Goal: Task Accomplishment & Management: Manage account settings

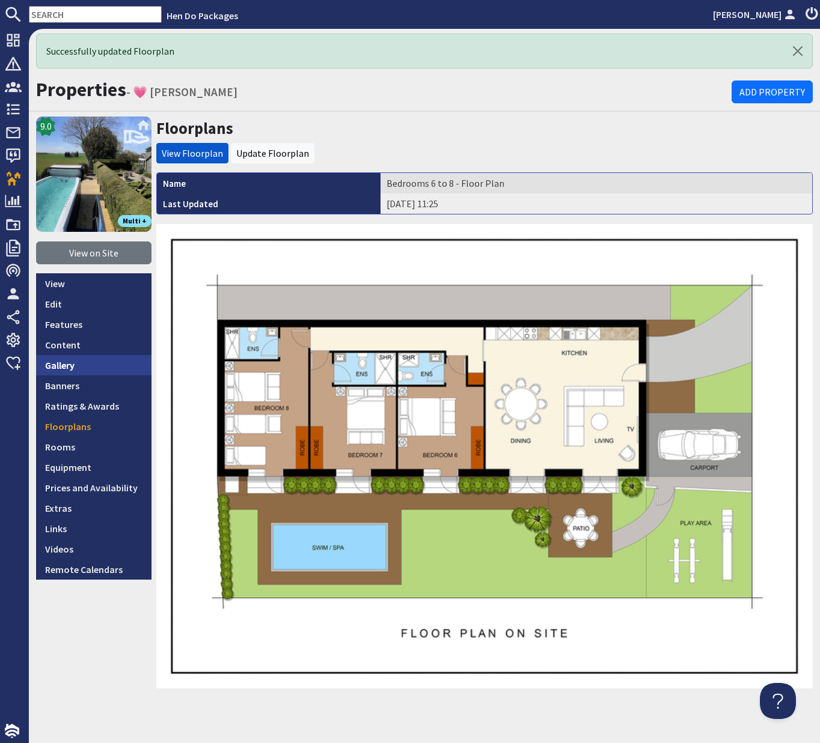
click at [64, 367] on link "Gallery" at bounding box center [93, 365] width 115 height 20
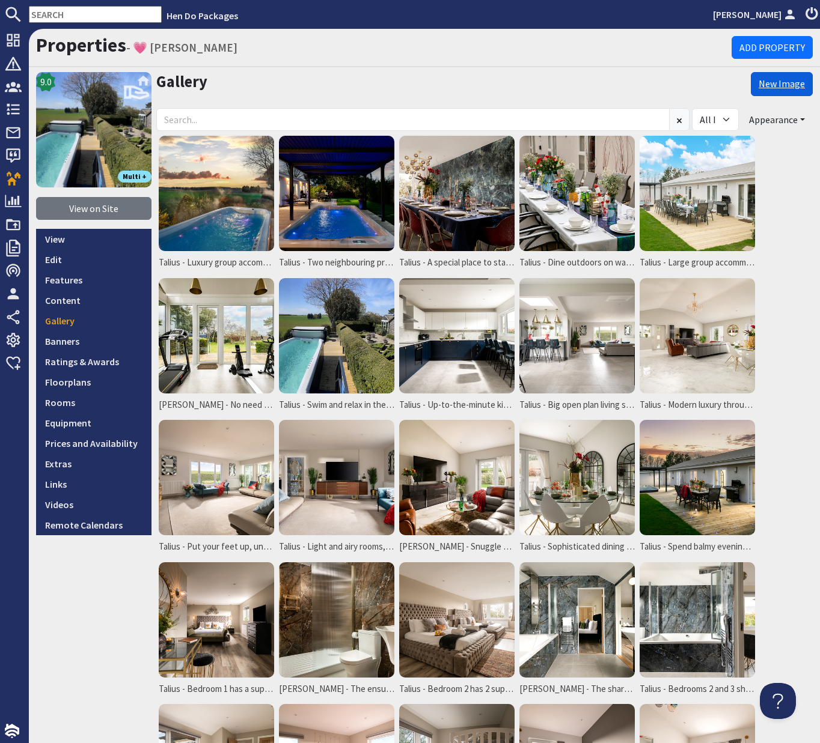
click at [783, 88] on link "New Image" at bounding box center [782, 84] width 62 height 24
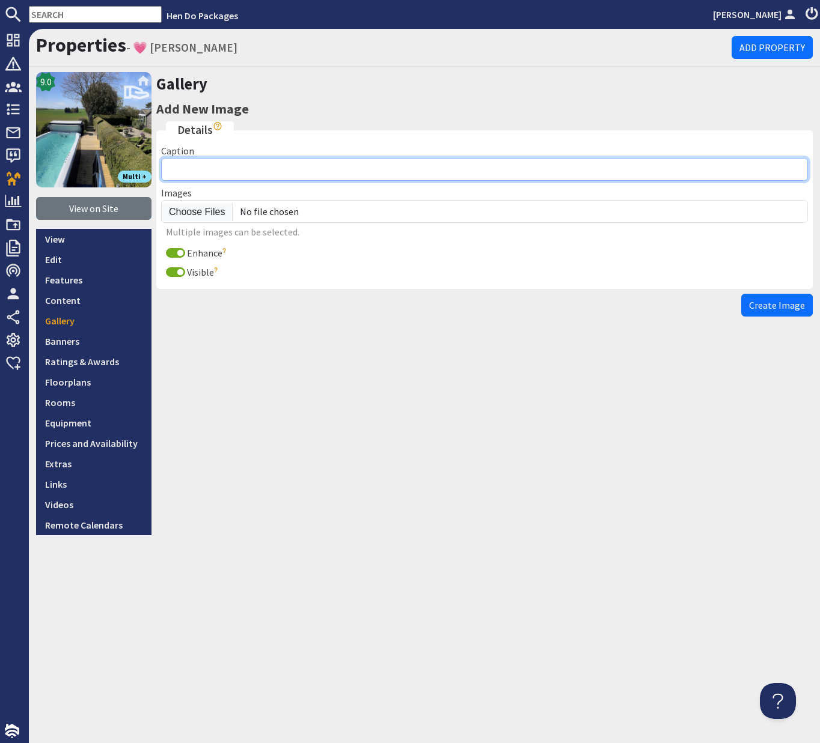
click at [201, 174] on input "Caption" at bounding box center [484, 169] width 647 height 23
type input "Talius"
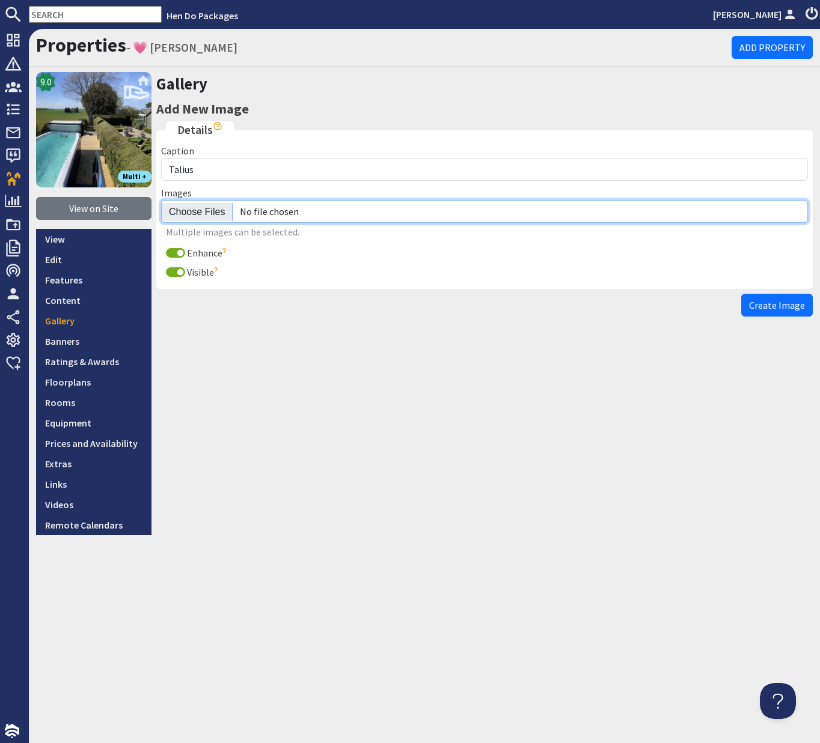
click at [207, 214] on input "file" at bounding box center [484, 211] width 647 height 23
type input "C:\fakepath\talius-8-bedroom-holiday-home.jpg"
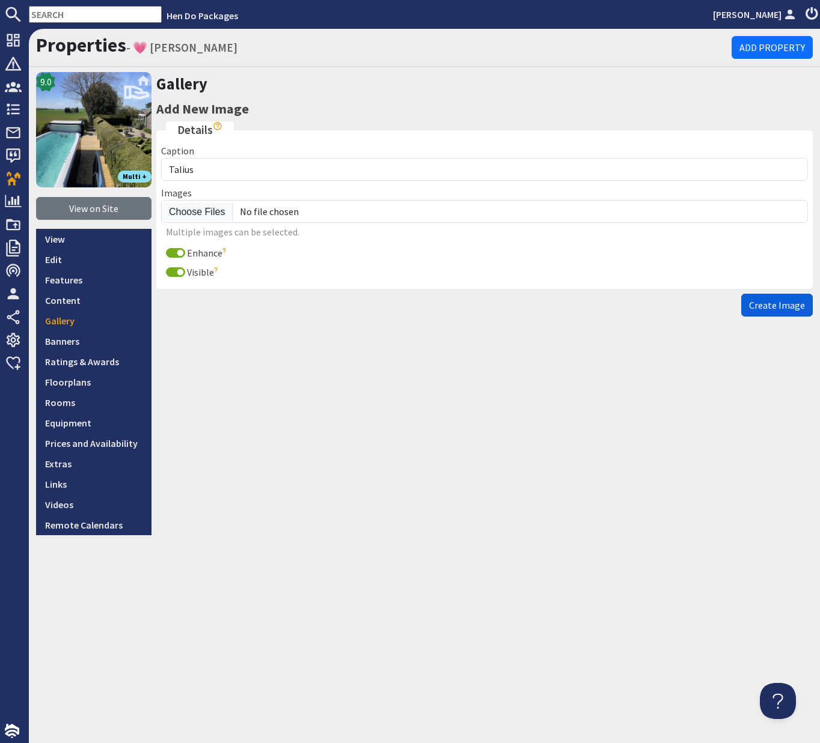
click at [781, 305] on span "Create Image" at bounding box center [777, 305] width 56 height 12
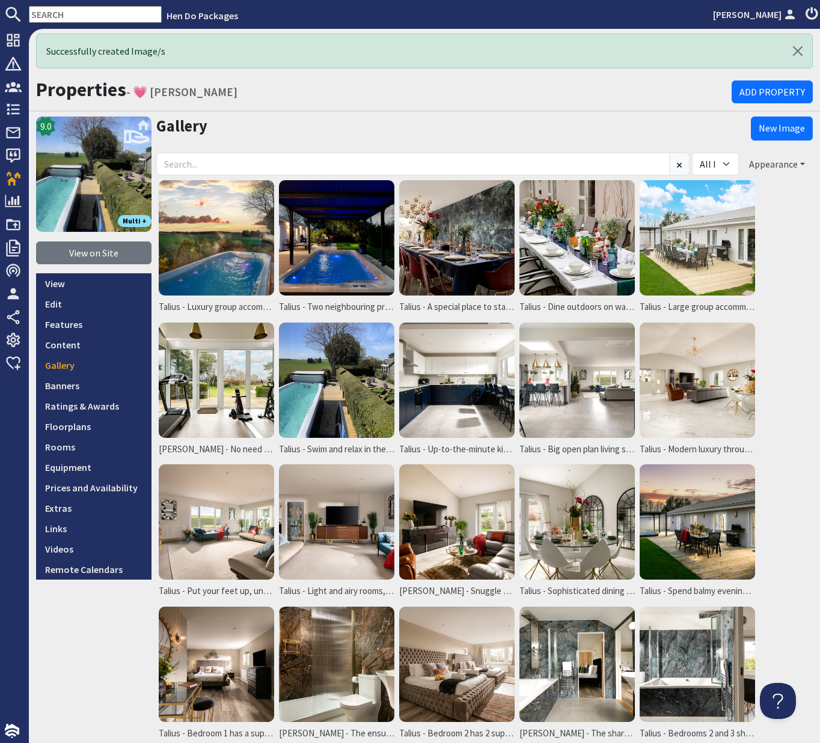
click at [804, 162] on button "Appearance" at bounding box center [777, 164] width 72 height 23
click at [770, 188] on li "Reorder" at bounding box center [765, 190] width 93 height 16
drag, startPoint x: 801, startPoint y: 162, endPoint x: 789, endPoint y: 168, distance: 13.7
click at [801, 162] on button "Appearance" at bounding box center [777, 164] width 72 height 23
click at [742, 191] on link "Reorder" at bounding box center [742, 189] width 47 height 12
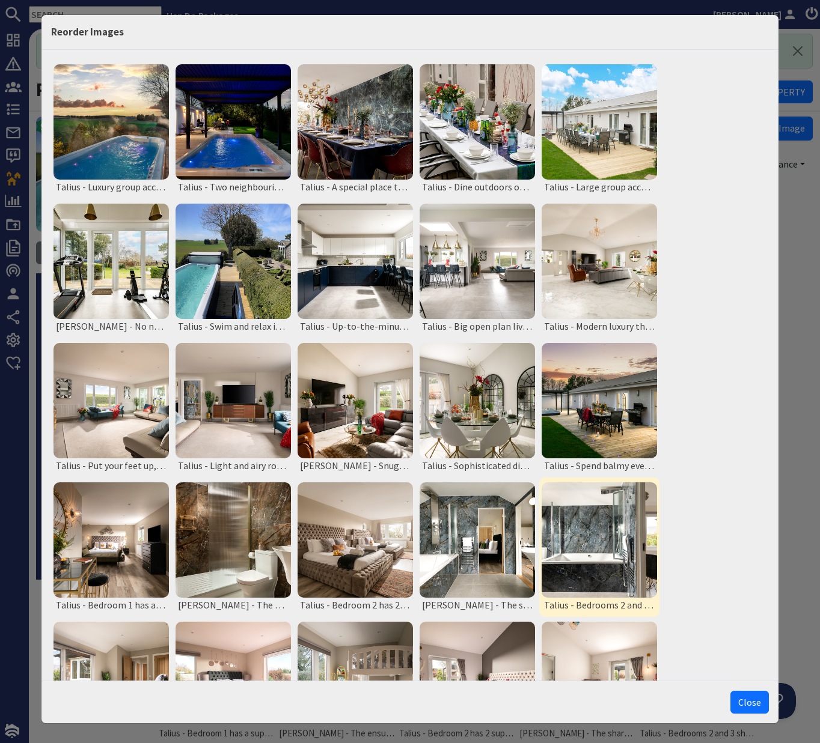
scroll to position [374, 0]
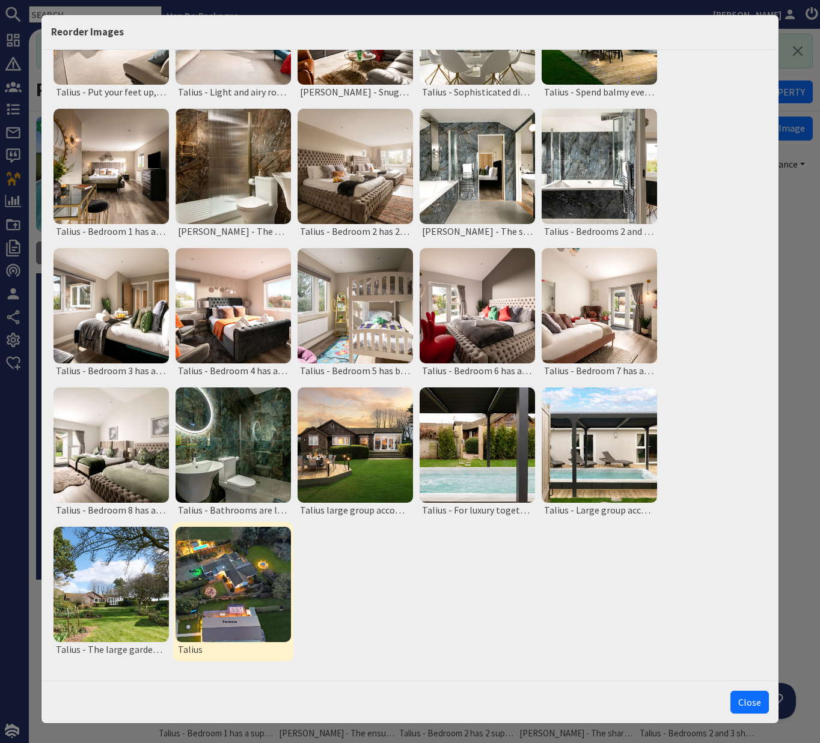
click at [235, 607] on img at bounding box center [233, 584] width 115 height 115
click at [227, 680] on button "Move to Top" at bounding box center [235, 679] width 50 height 13
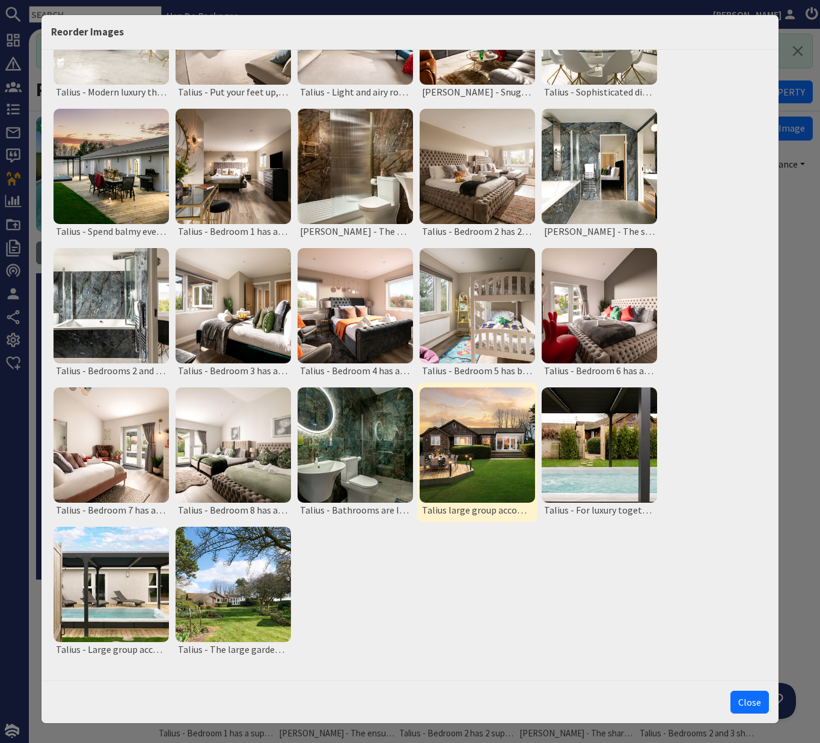
scroll to position [0, 0]
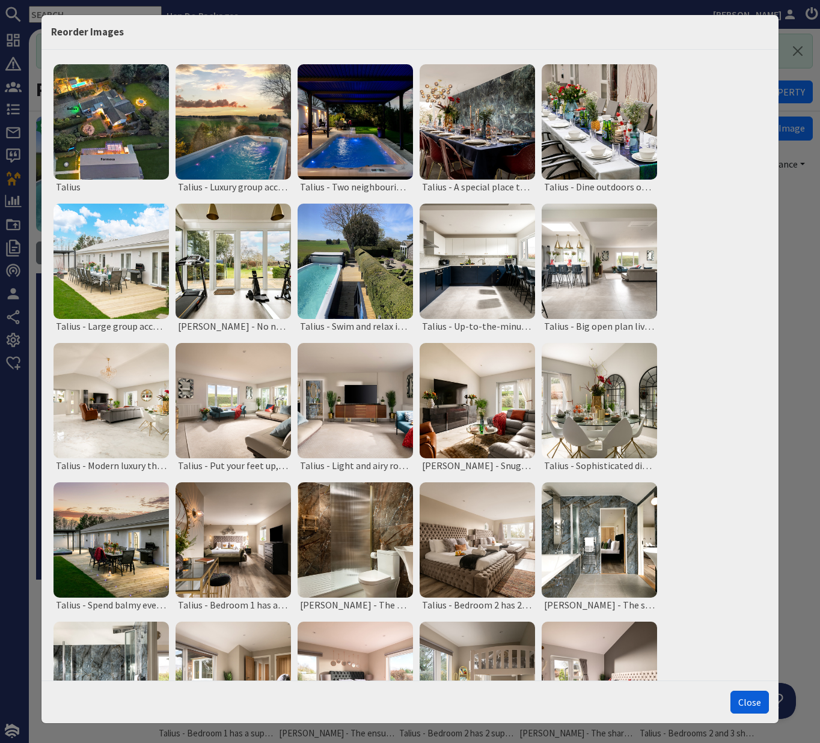
click at [756, 709] on button "Close" at bounding box center [749, 702] width 38 height 23
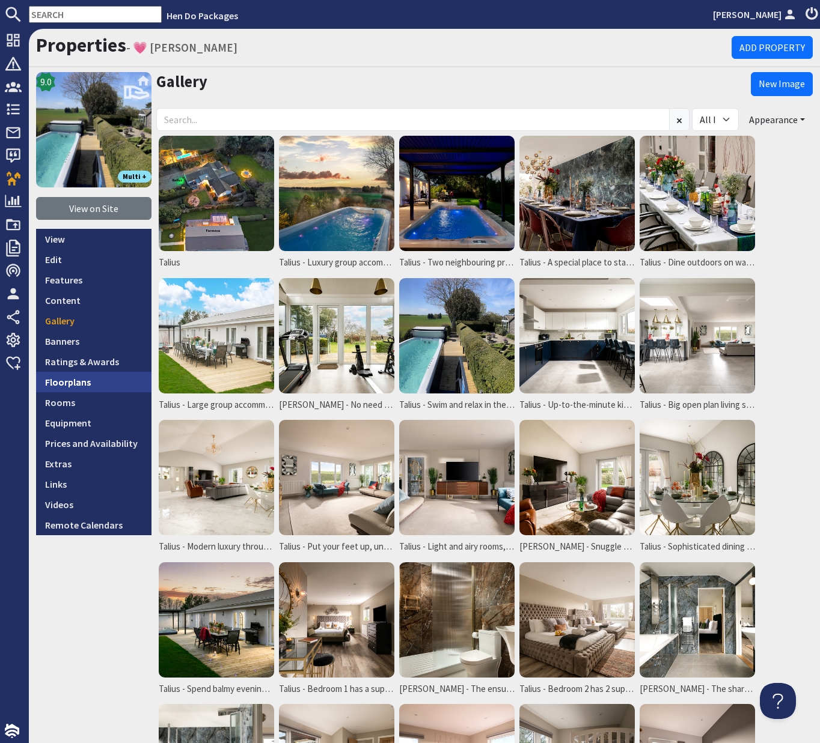
click at [73, 388] on link "Floorplans" at bounding box center [93, 382] width 115 height 20
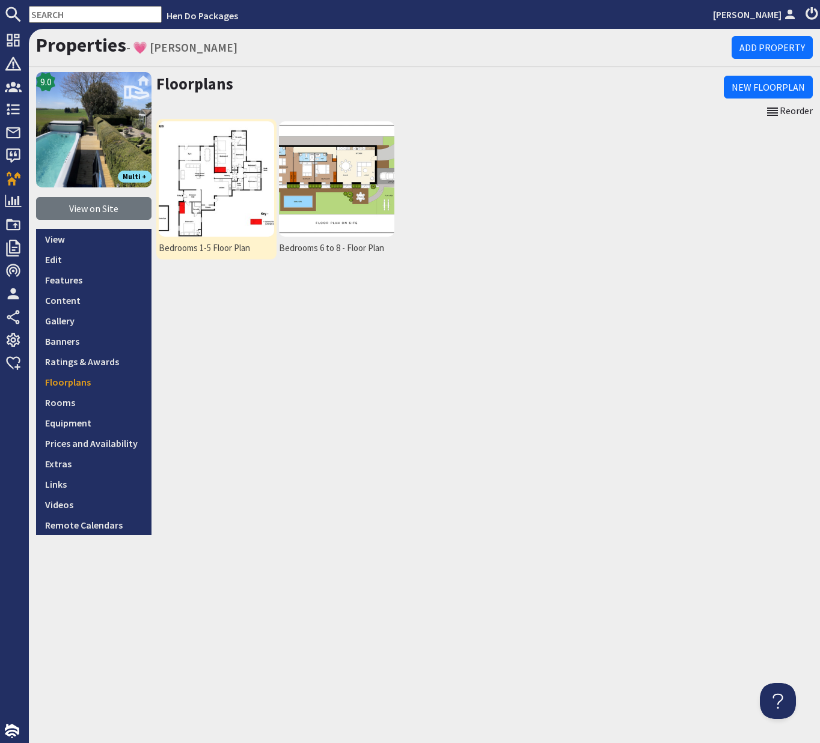
click at [216, 156] on img at bounding box center [216, 178] width 115 height 115
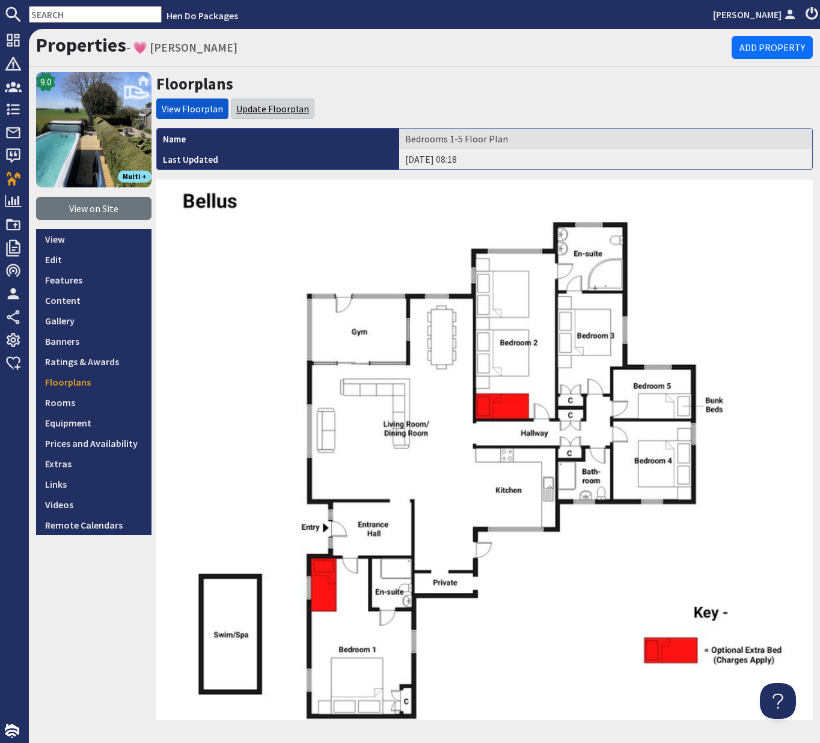
click at [251, 105] on link "Update Floorplan" at bounding box center [272, 109] width 73 height 12
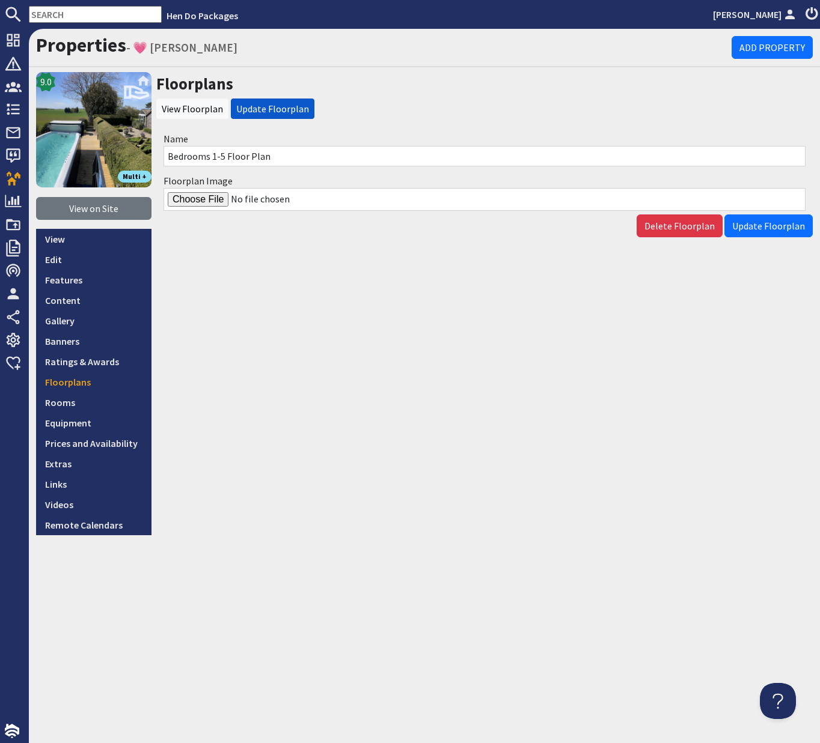
click at [205, 200] on input "Floorplan Image" at bounding box center [484, 199] width 642 height 23
type input "C:\fakepath\Bellus-floor-plans.jpg"
click at [779, 229] on span "Update Floorplan" at bounding box center [768, 226] width 73 height 12
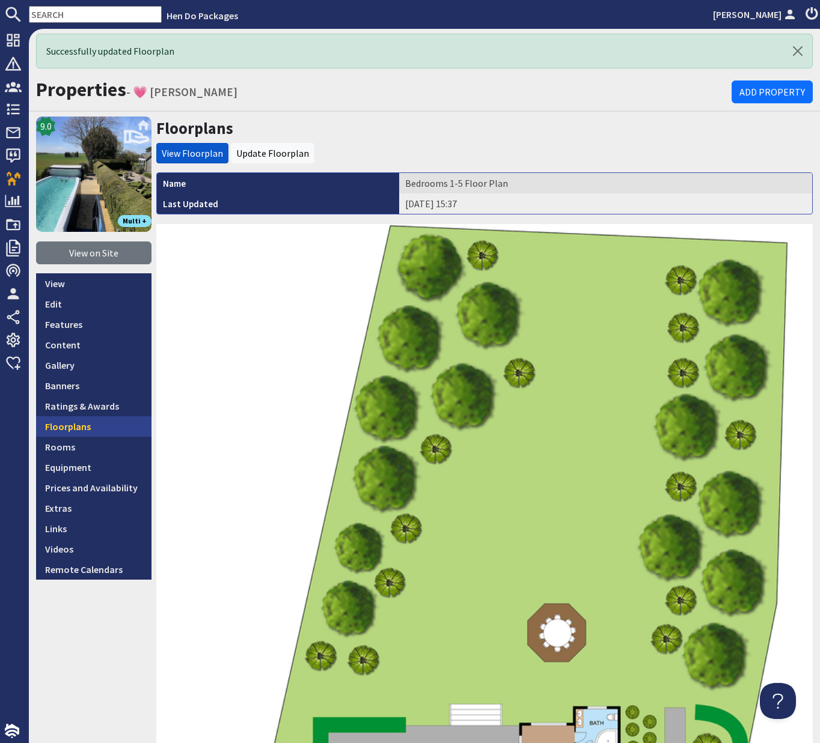
click at [63, 434] on link "Floorplans" at bounding box center [93, 427] width 115 height 20
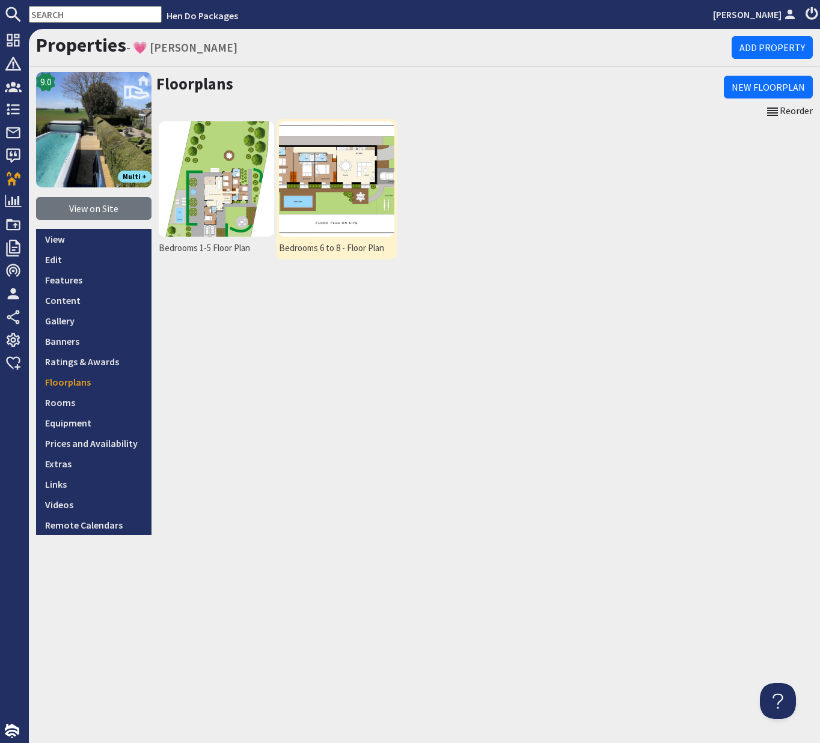
click at [338, 177] on img at bounding box center [336, 178] width 115 height 115
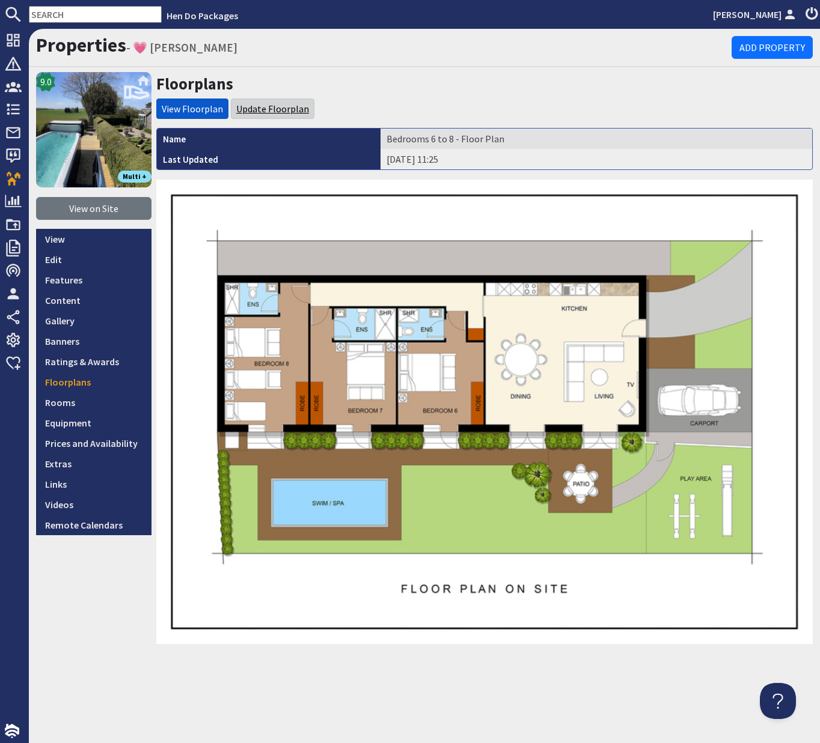
click at [279, 108] on link "Update Floorplan" at bounding box center [272, 109] width 73 height 12
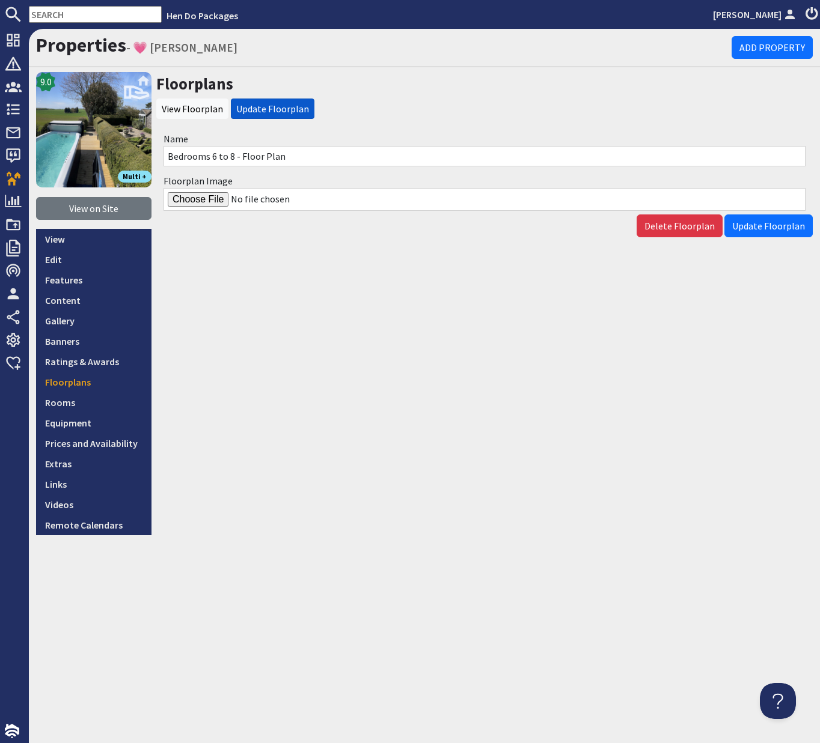
click at [196, 199] on input "Floorplan Image" at bounding box center [484, 199] width 642 height 23
type input "C:\fakepath\Formosa-Floor-Plan.jpg"
click at [760, 228] on span "Update Floorplan" at bounding box center [768, 226] width 73 height 12
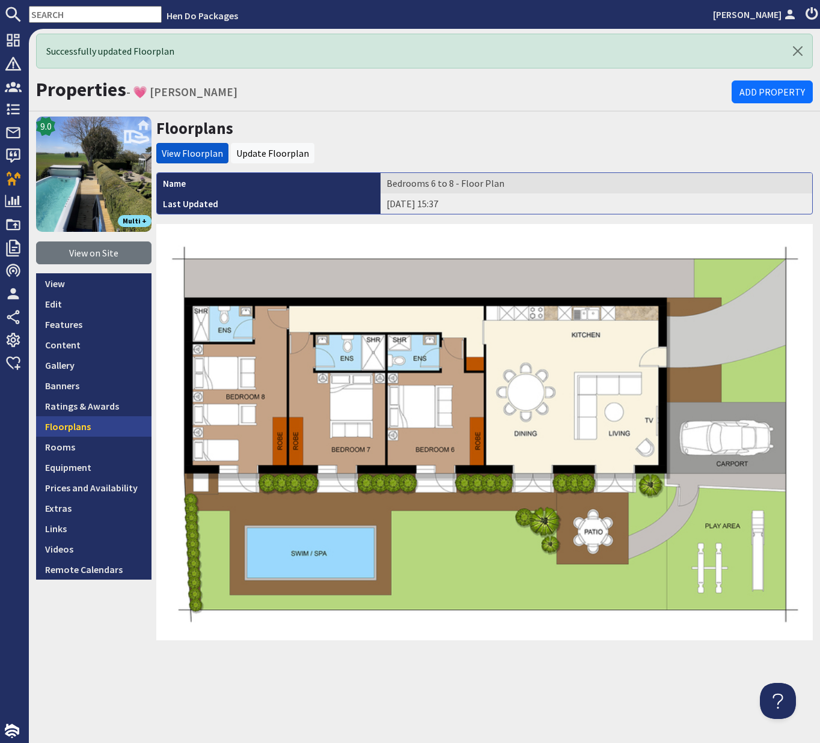
click at [73, 427] on link "Floorplans" at bounding box center [93, 427] width 115 height 20
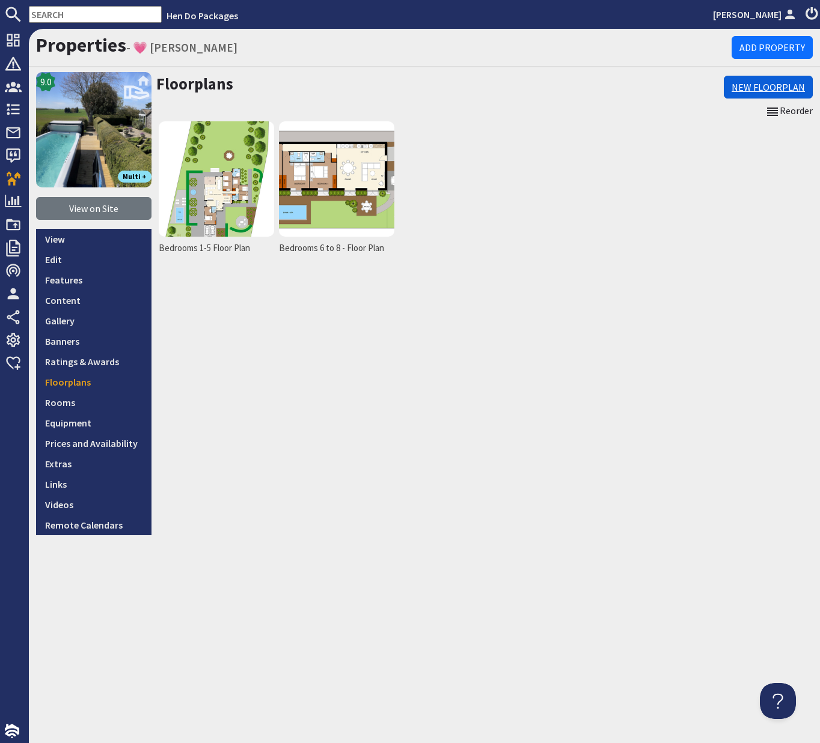
drag, startPoint x: 748, startPoint y: 86, endPoint x: 740, endPoint y: 87, distance: 7.3
click at [747, 86] on link "New Floorplan" at bounding box center [768, 87] width 89 height 23
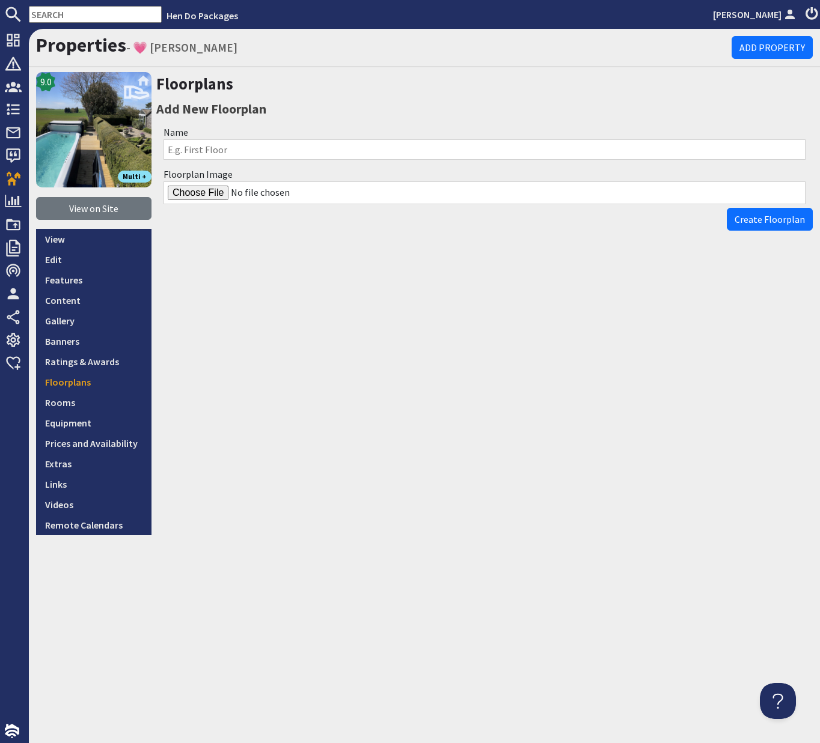
click at [181, 150] on input "Name" at bounding box center [484, 149] width 642 height 20
type input "Site Plan"
click at [186, 196] on input "Floorplan Image" at bounding box center [484, 193] width 642 height 23
type input "C:\fakepath\talius-8-bed-holday-home-with-hot-tub.jpg"
click at [769, 219] on span "Create Floorplan" at bounding box center [769, 219] width 70 height 12
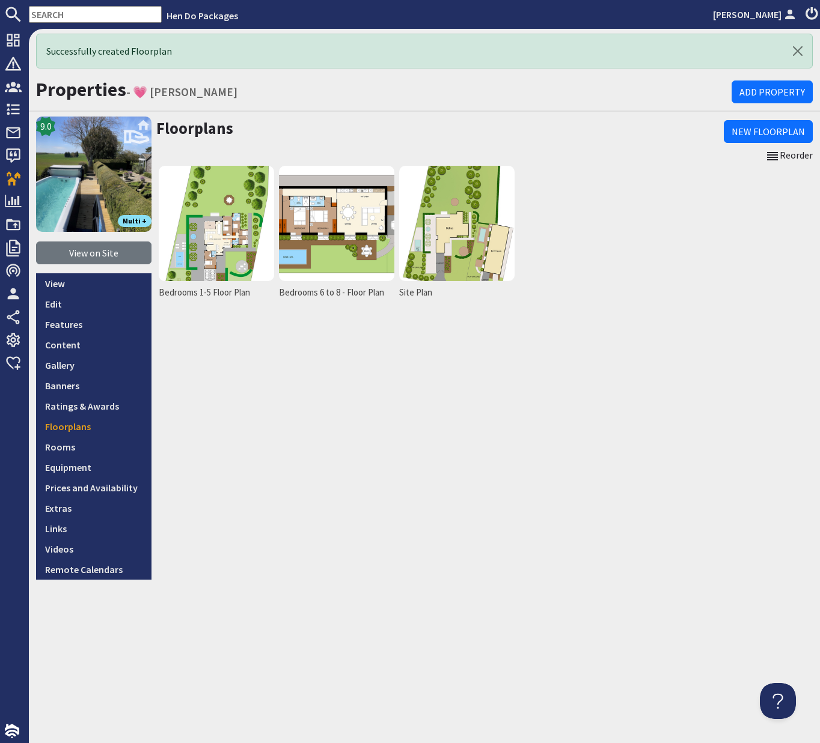
click at [80, 18] on input "text" at bounding box center [95, 14] width 133 height 17
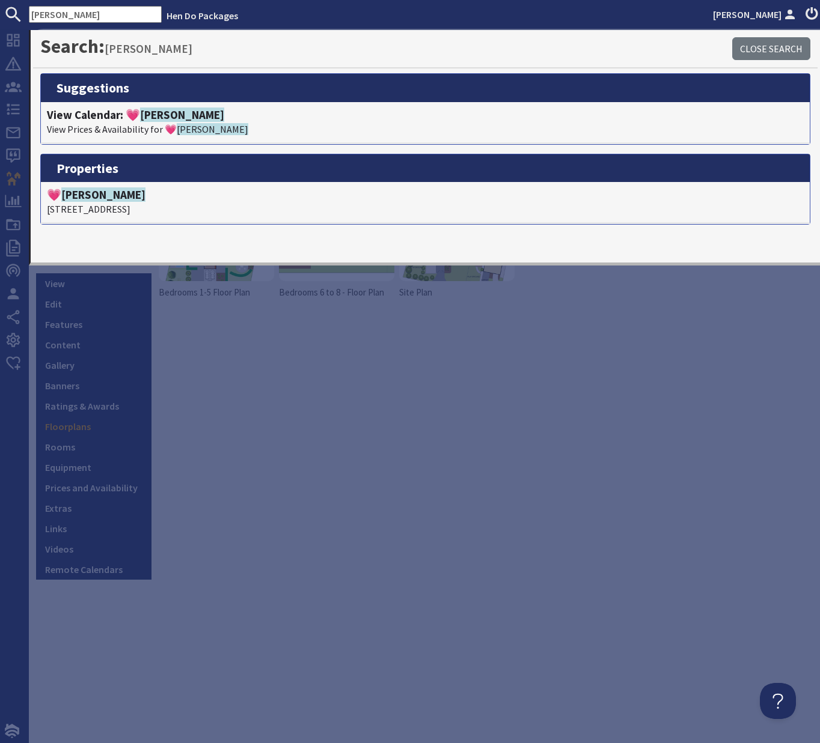
drag, startPoint x: 43, startPoint y: 10, endPoint x: 25, endPoint y: 7, distance: 17.7
click at [25, 7] on form "bellus" at bounding box center [81, 14] width 162 height 17
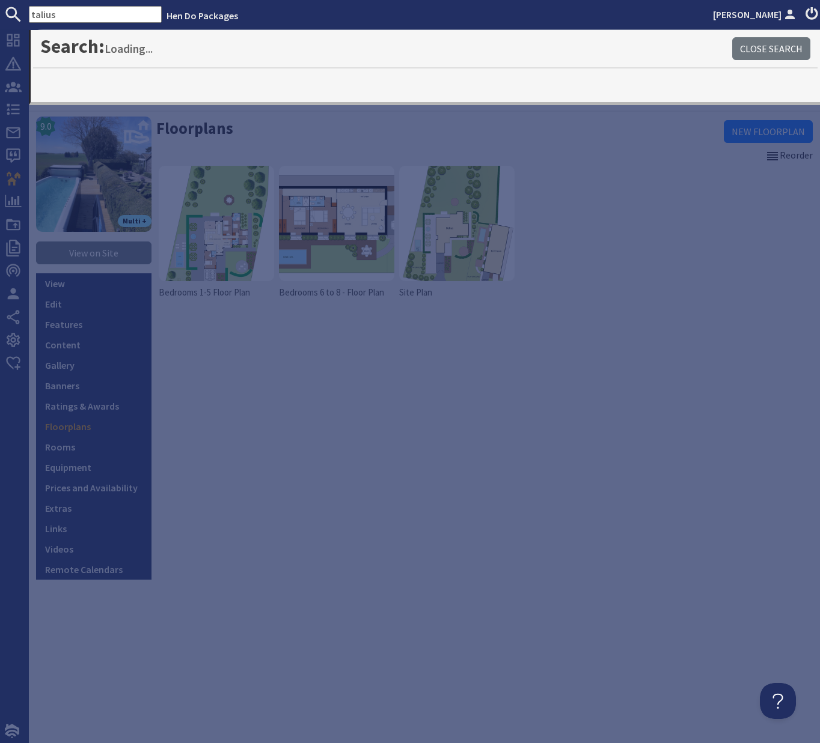
type input "talius"
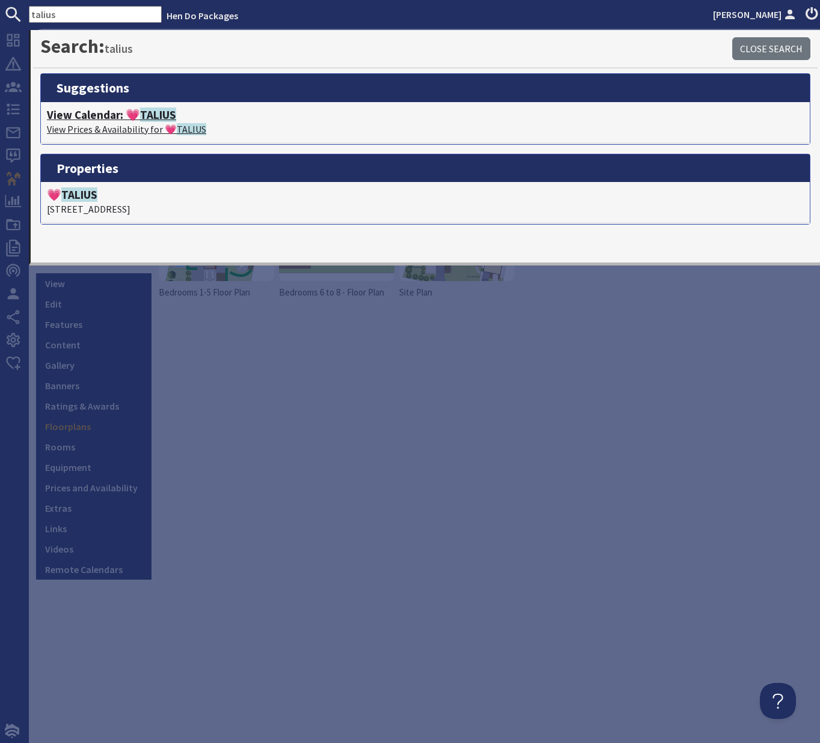
click at [110, 120] on h4 "View Calendar: 💗 TALIUS" at bounding box center [425, 115] width 757 height 14
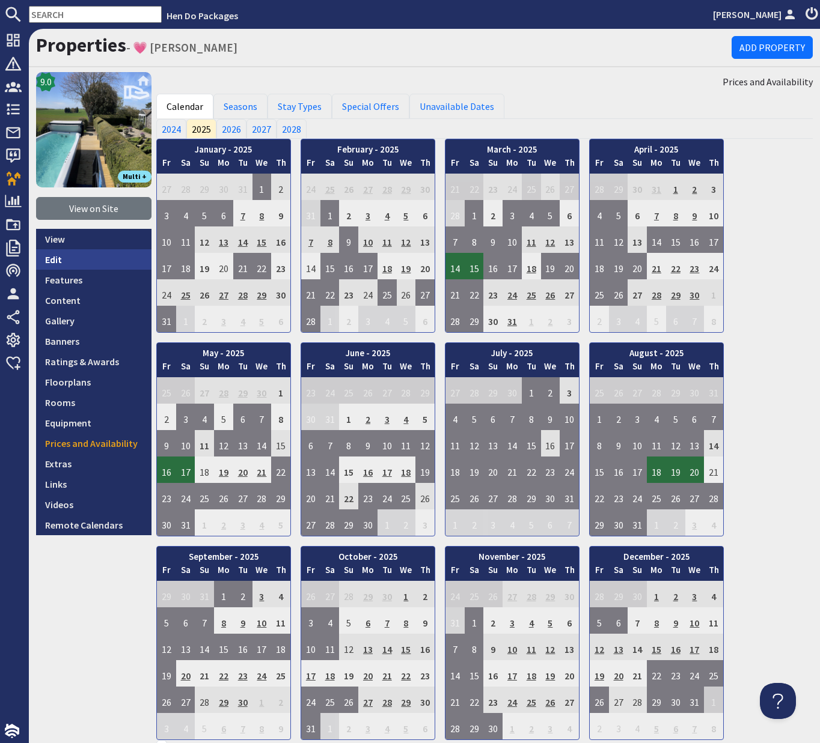
click at [58, 261] on link "Edit" at bounding box center [93, 259] width 115 height 20
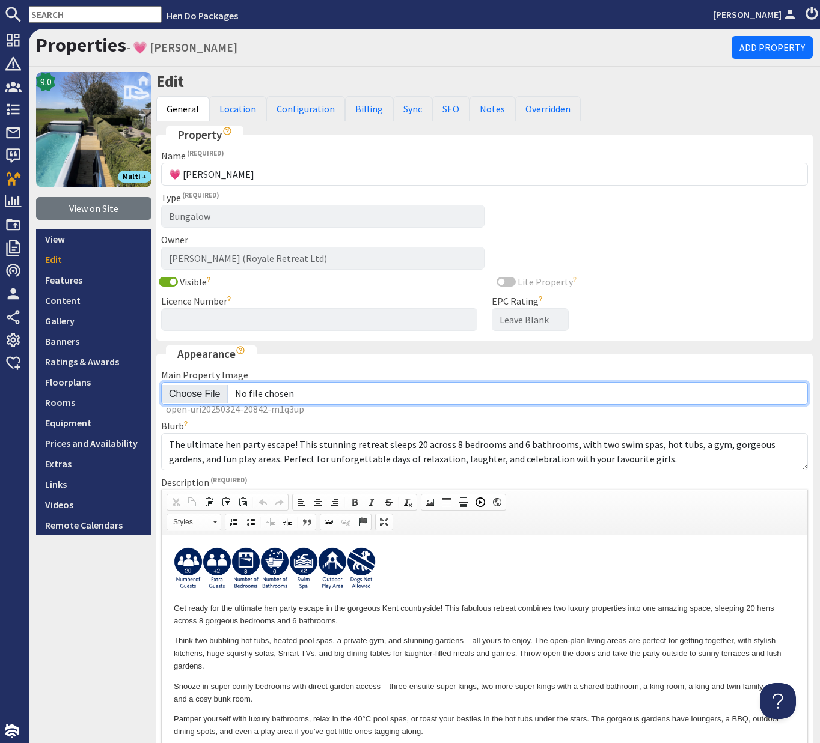
click at [208, 392] on input "Main Property Image" at bounding box center [484, 393] width 647 height 23
type input "C:\fakepath\talius-8-bedroom-holiday-home.jpg"
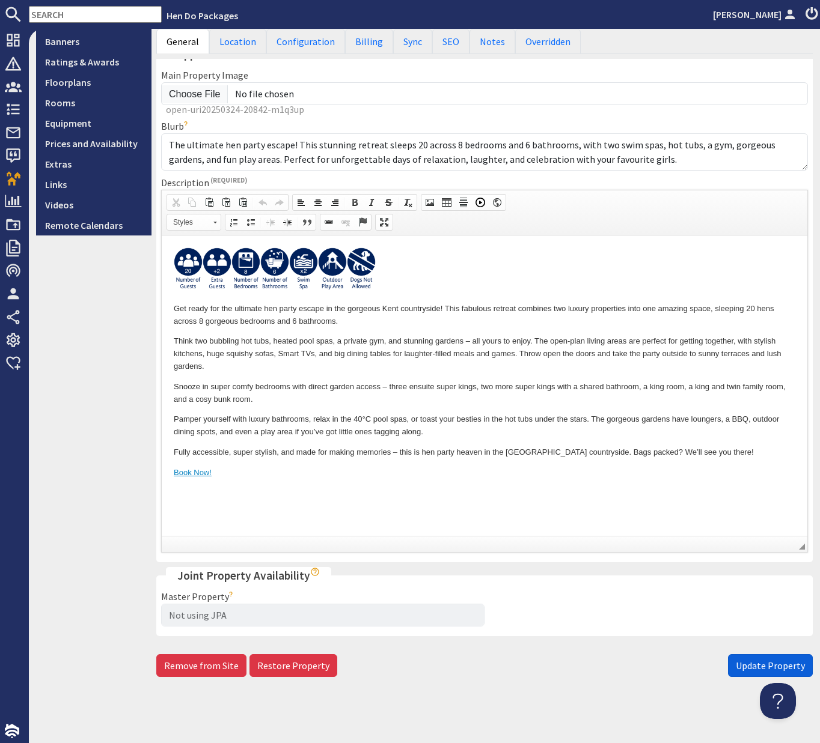
click at [759, 667] on span "Update Property" at bounding box center [770, 666] width 69 height 12
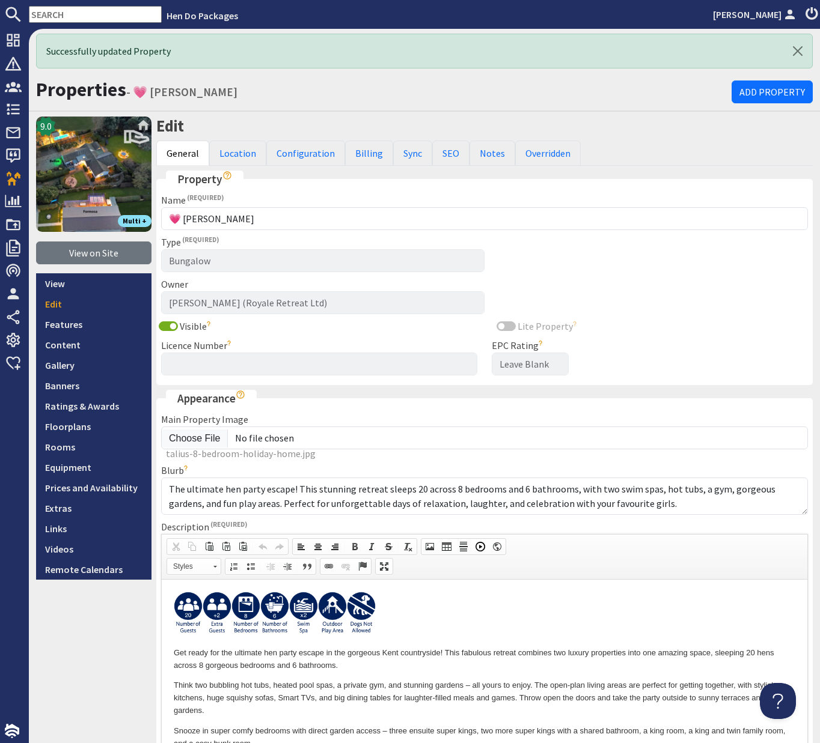
scroll to position [0, 0]
click at [77, 16] on input "text" at bounding box center [95, 14] width 133 height 17
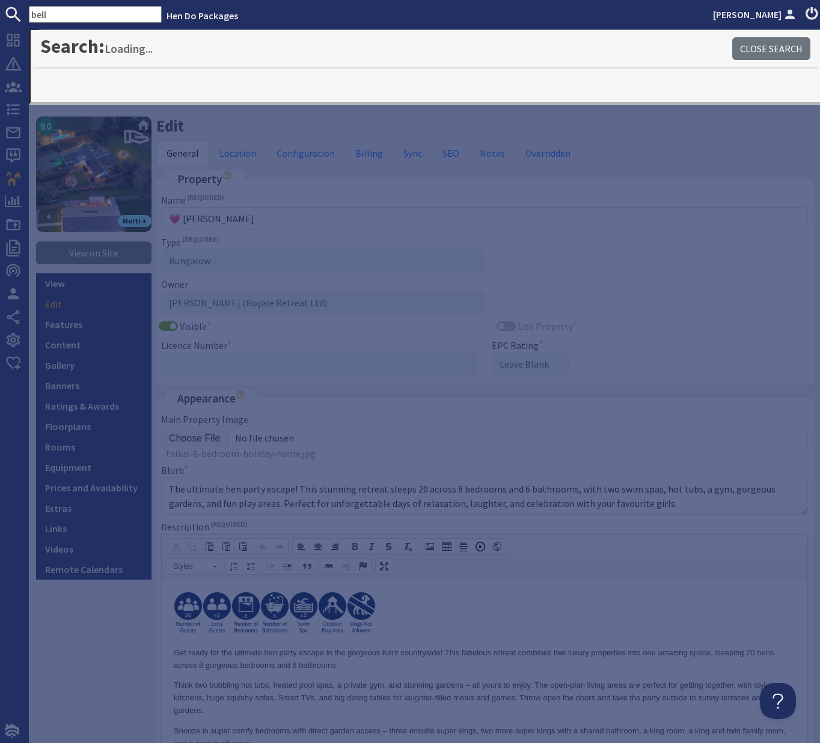
type input "bell"
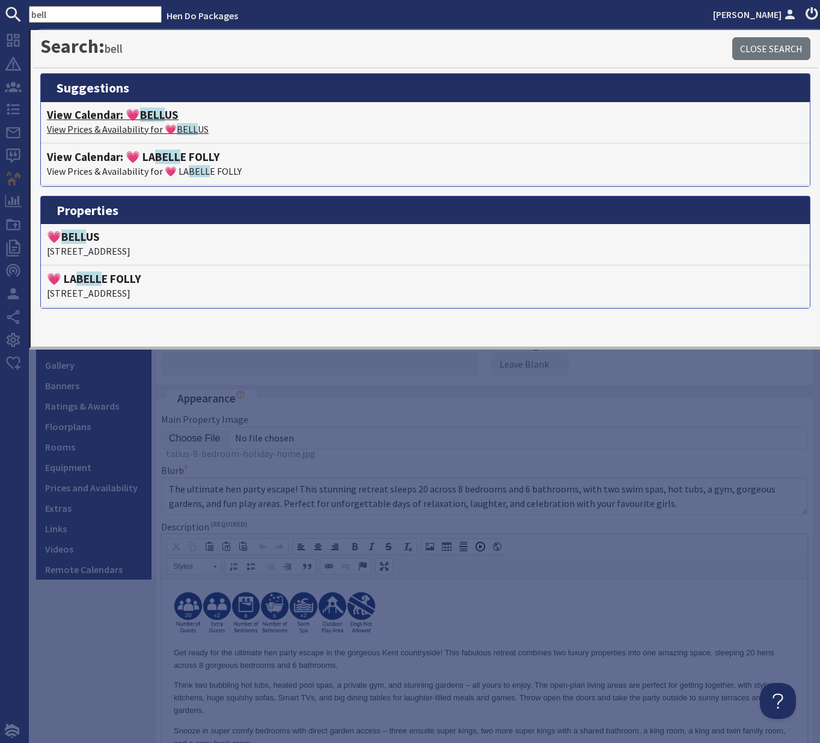
click at [141, 118] on span "BELL" at bounding box center [152, 115] width 25 height 14
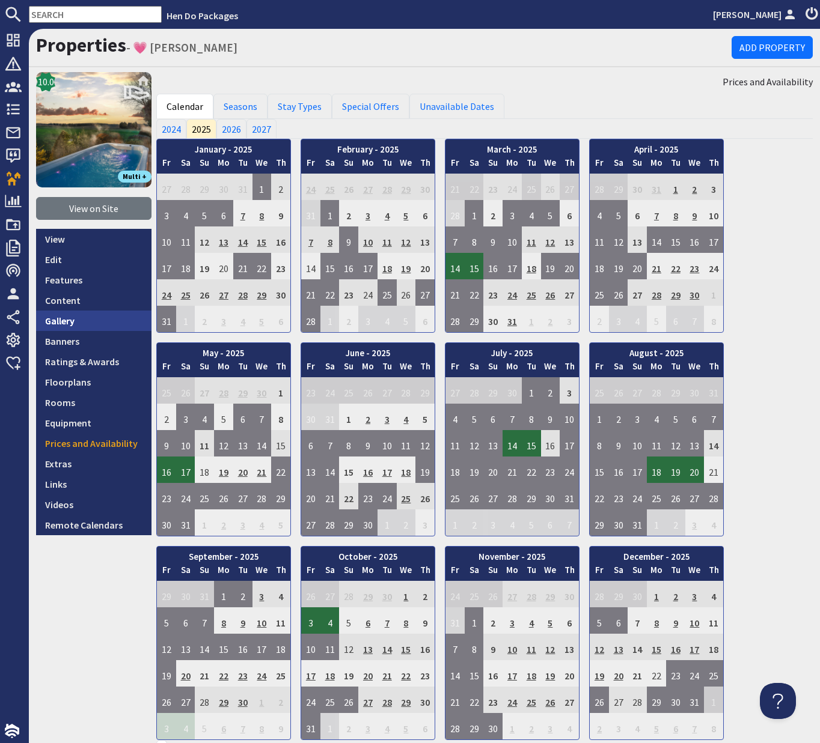
click at [55, 322] on link "Gallery" at bounding box center [93, 321] width 115 height 20
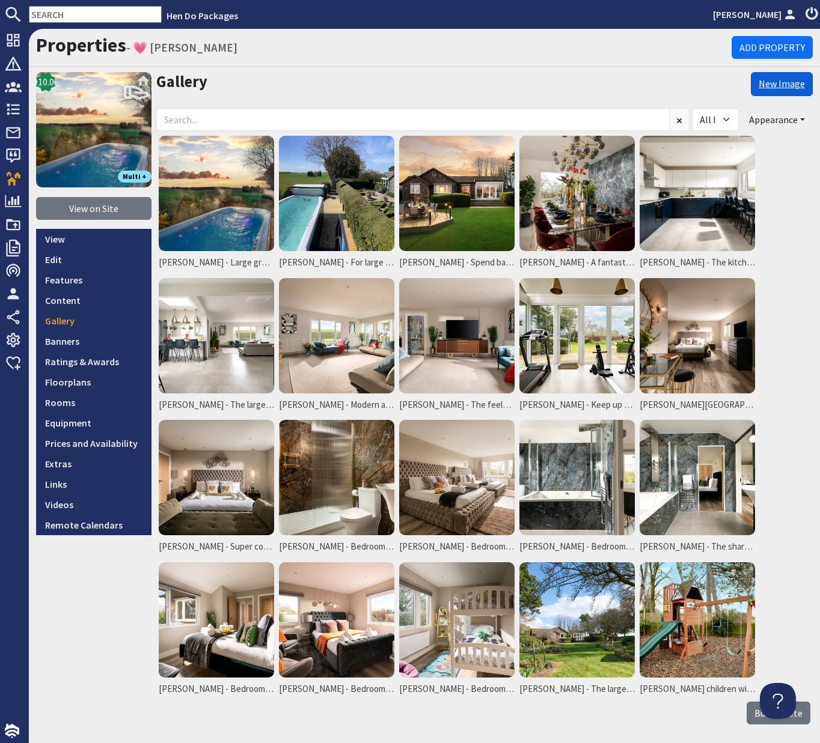
click at [769, 85] on link "New Image" at bounding box center [782, 84] width 62 height 24
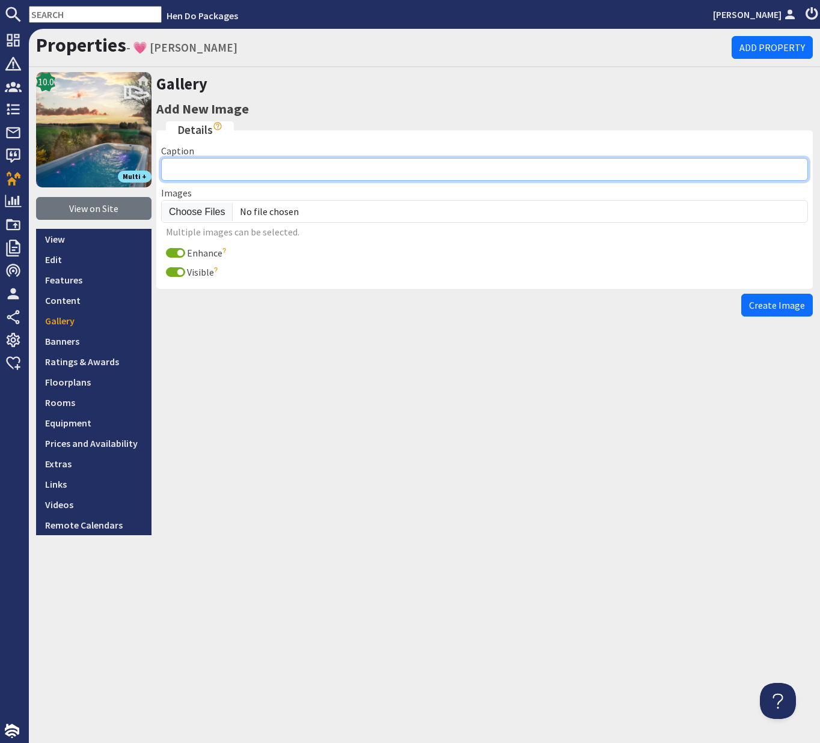
click at [187, 172] on input "Caption" at bounding box center [484, 169] width 647 height 23
type input "Bellus"
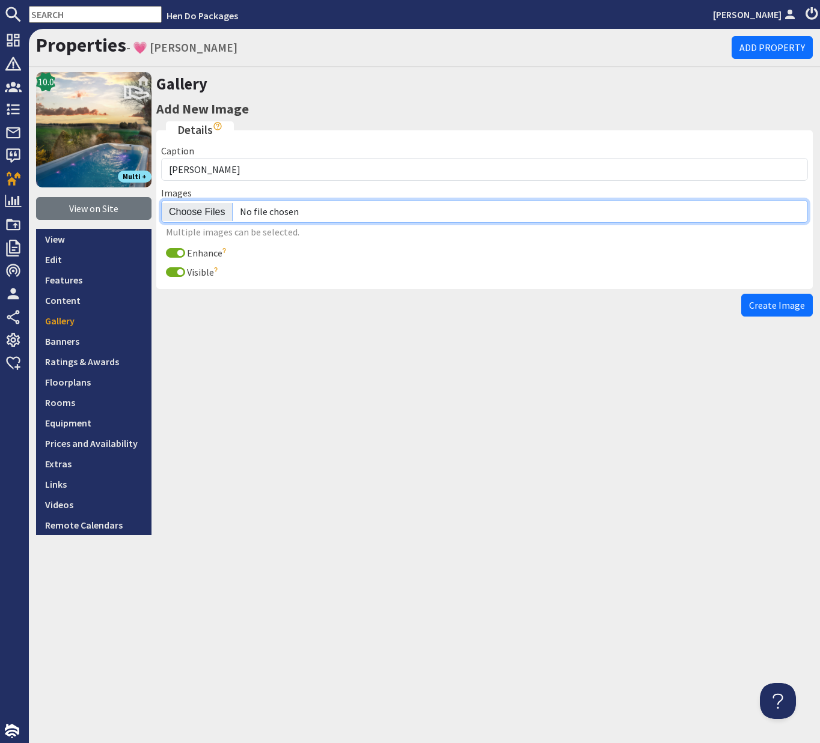
click at [182, 208] on input "file" at bounding box center [484, 211] width 647 height 23
type input "C:\fakepath\talius-8-bedroom-holiday-home.jpg"
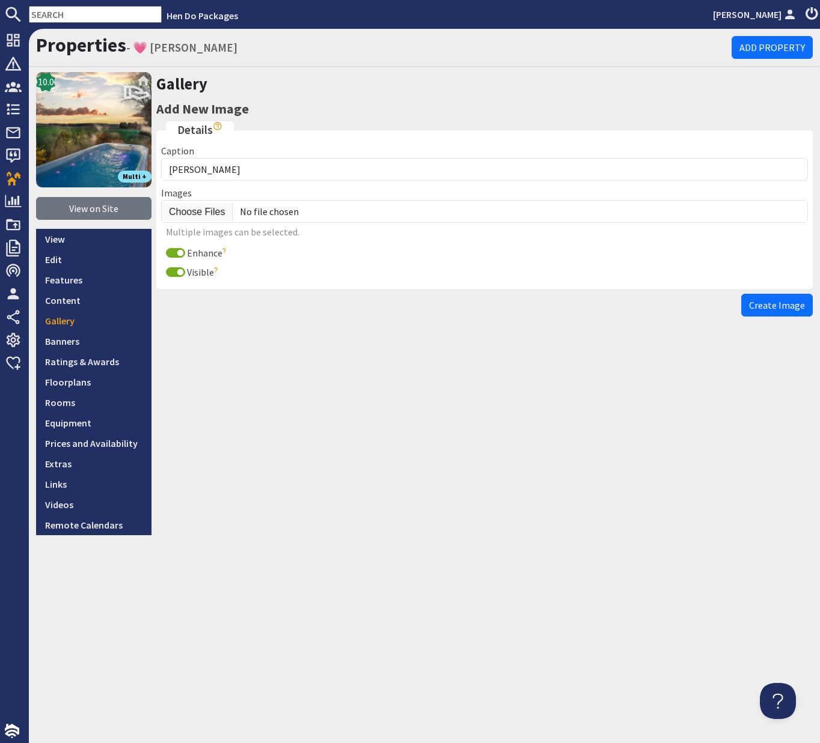
click at [765, 307] on span "Create Image" at bounding box center [777, 305] width 56 height 12
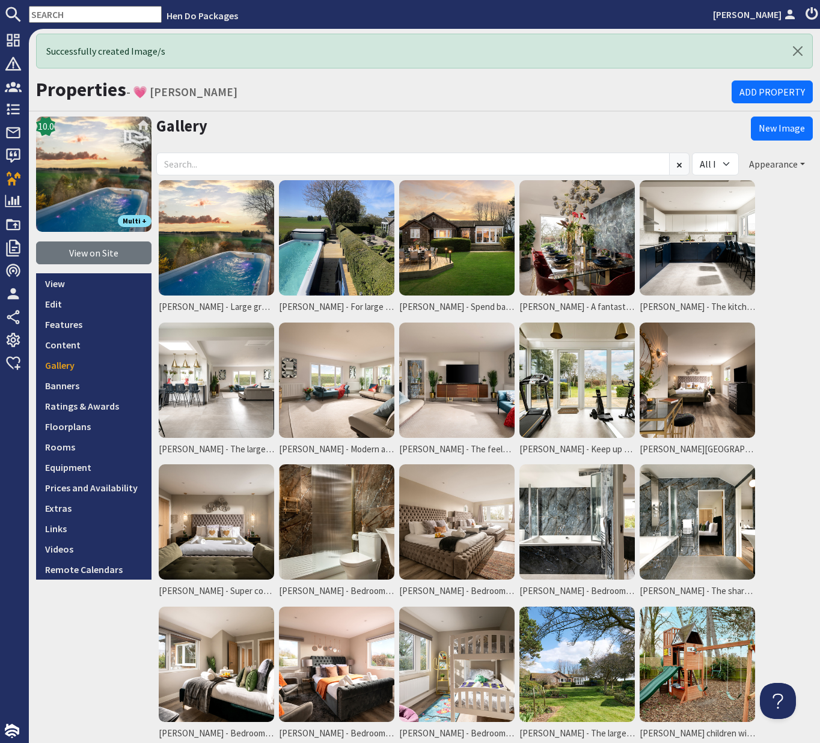
click at [802, 163] on button "Appearance" at bounding box center [777, 164] width 72 height 23
click at [737, 190] on link "Reorder" at bounding box center [742, 189] width 47 height 12
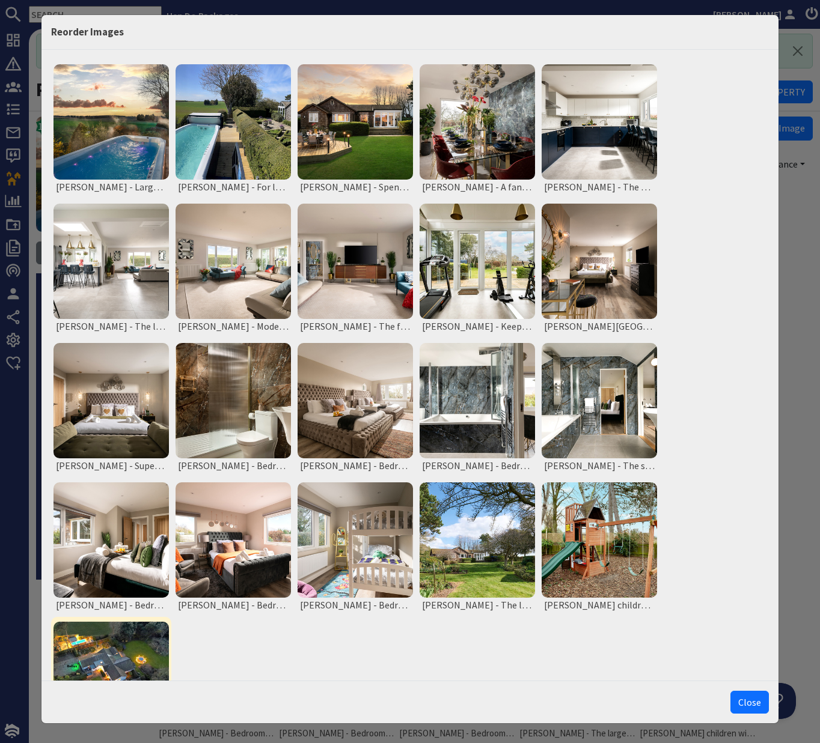
click at [117, 655] on img at bounding box center [110, 679] width 115 height 115
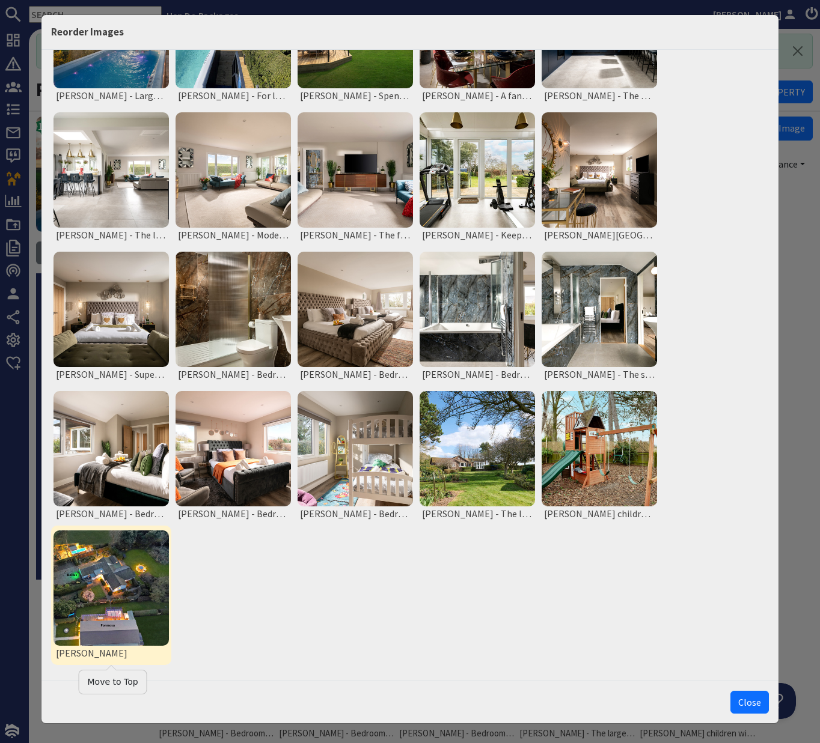
scroll to position [95, 0]
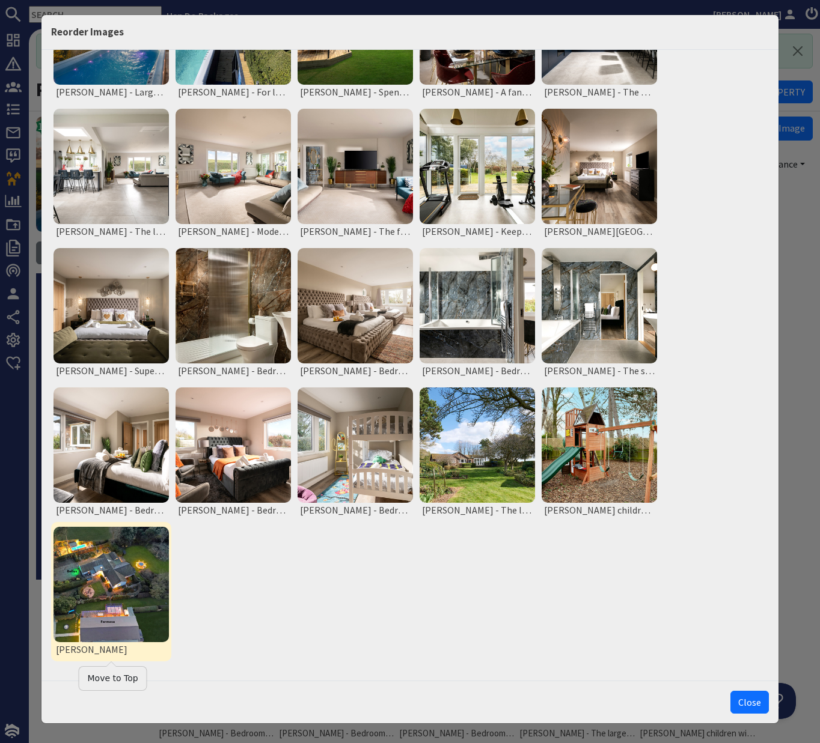
drag, startPoint x: 121, startPoint y: 683, endPoint x: 126, endPoint y: 677, distance: 7.7
click at [120, 683] on button "Move to Top" at bounding box center [113, 679] width 50 height 13
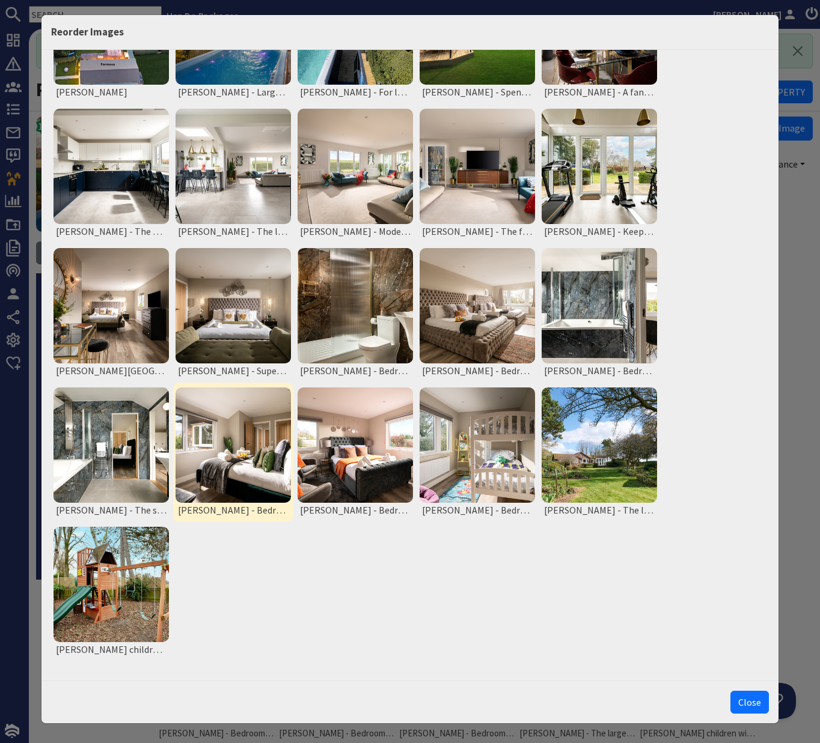
scroll to position [0, 0]
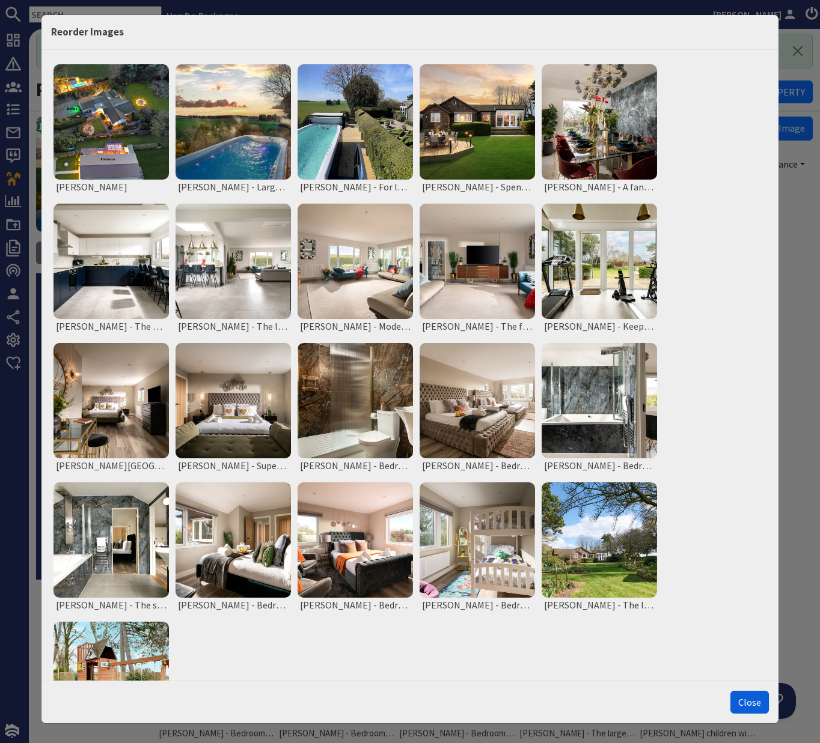
drag, startPoint x: 754, startPoint y: 706, endPoint x: 751, endPoint y: 695, distance: 10.7
click at [754, 706] on button "Close" at bounding box center [749, 702] width 38 height 23
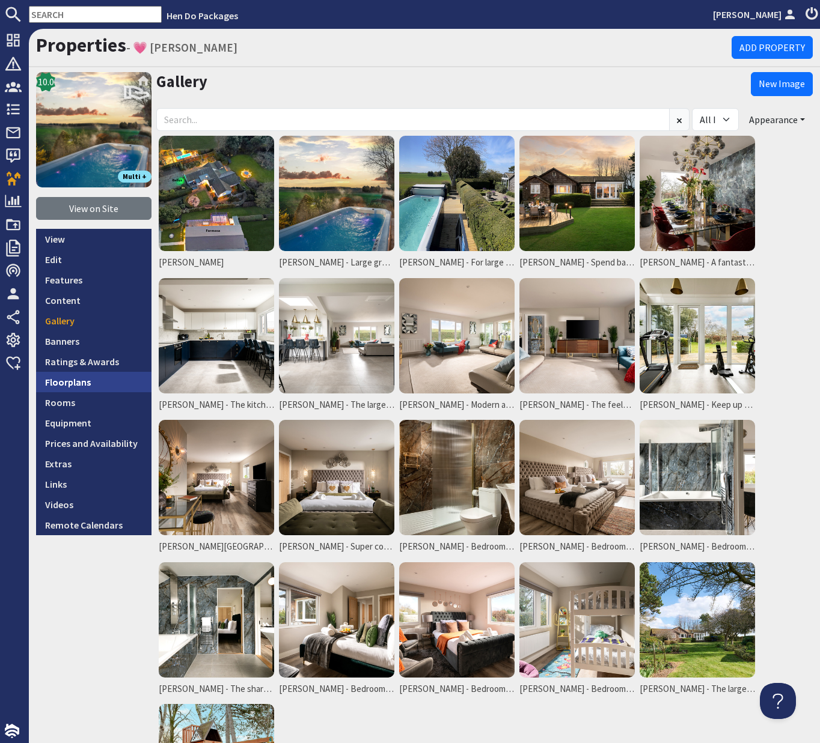
click at [67, 384] on link "Floorplans" at bounding box center [93, 382] width 115 height 20
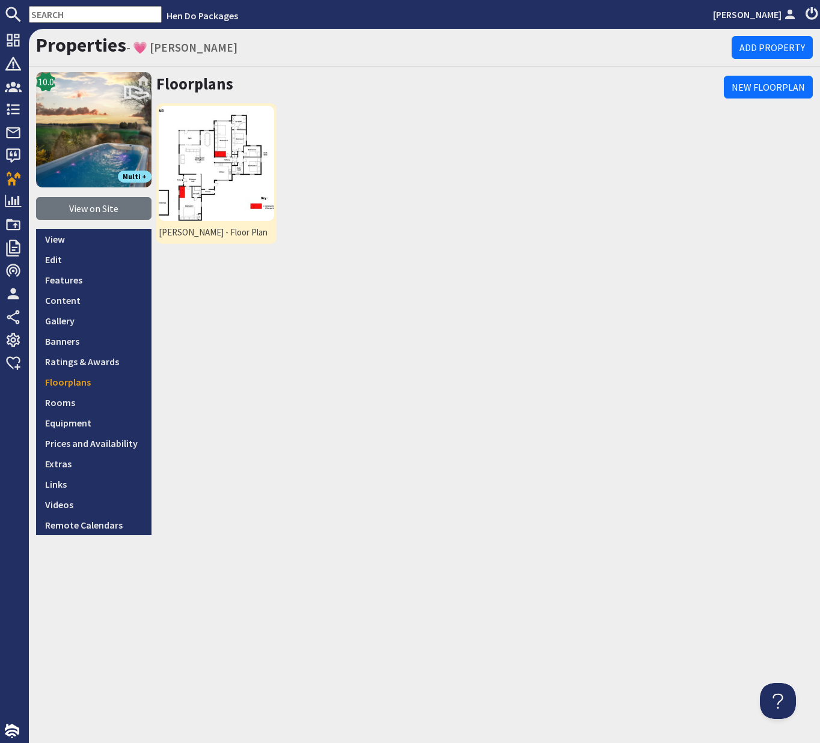
click at [213, 165] on img at bounding box center [216, 163] width 115 height 115
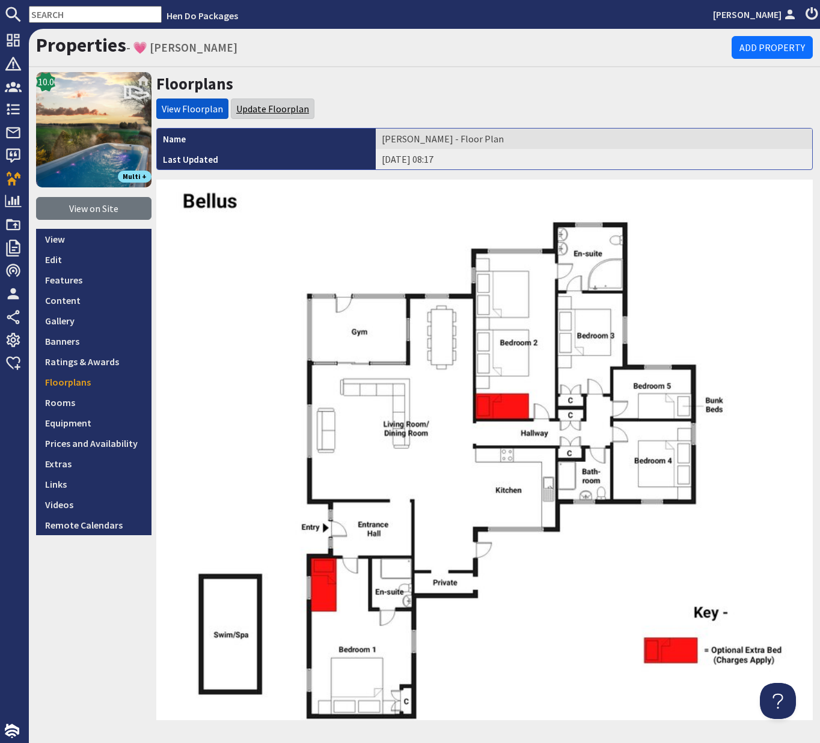
click at [264, 107] on link "Update Floorplan" at bounding box center [272, 109] width 73 height 12
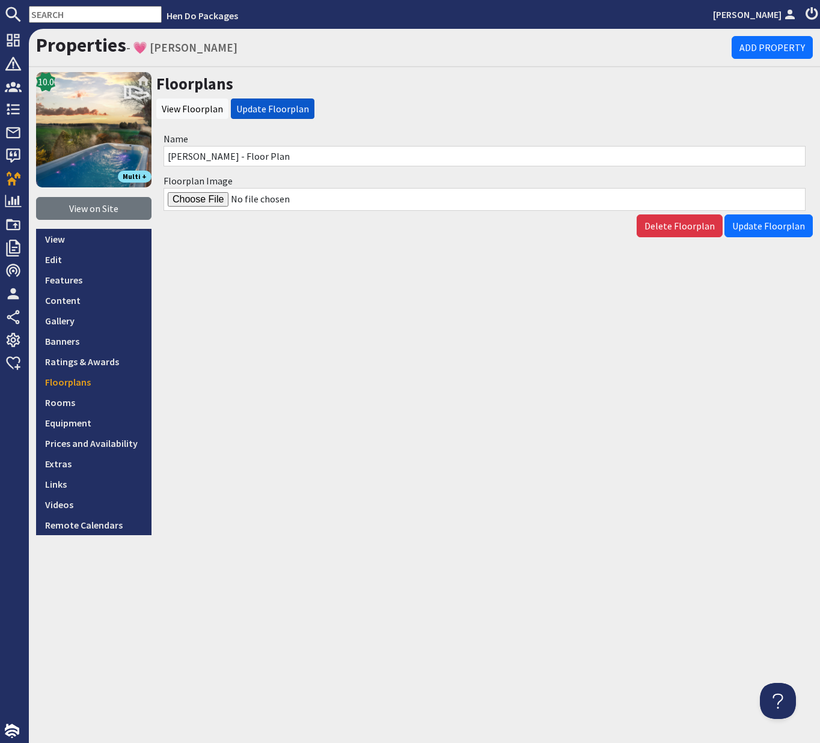
click at [185, 201] on input "Floorplan Image" at bounding box center [484, 199] width 642 height 23
type input "C:\fakepath\Bellus-floor-plans.jpg"
click at [787, 230] on span "Update Floorplan" at bounding box center [768, 226] width 73 height 12
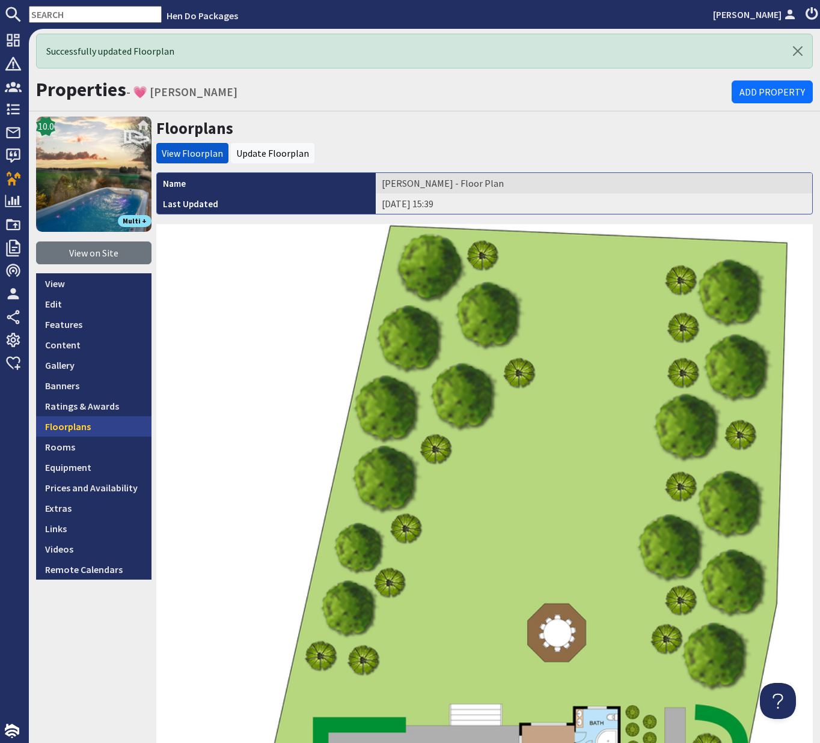
click at [55, 427] on link "Floorplans" at bounding box center [93, 427] width 115 height 20
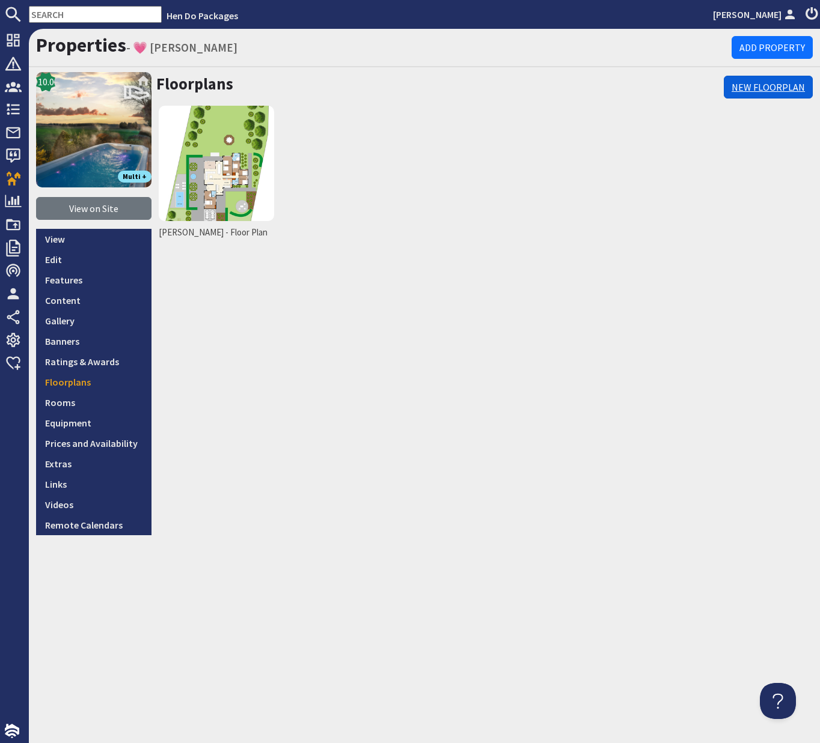
click at [772, 92] on link "New Floorplan" at bounding box center [768, 87] width 89 height 23
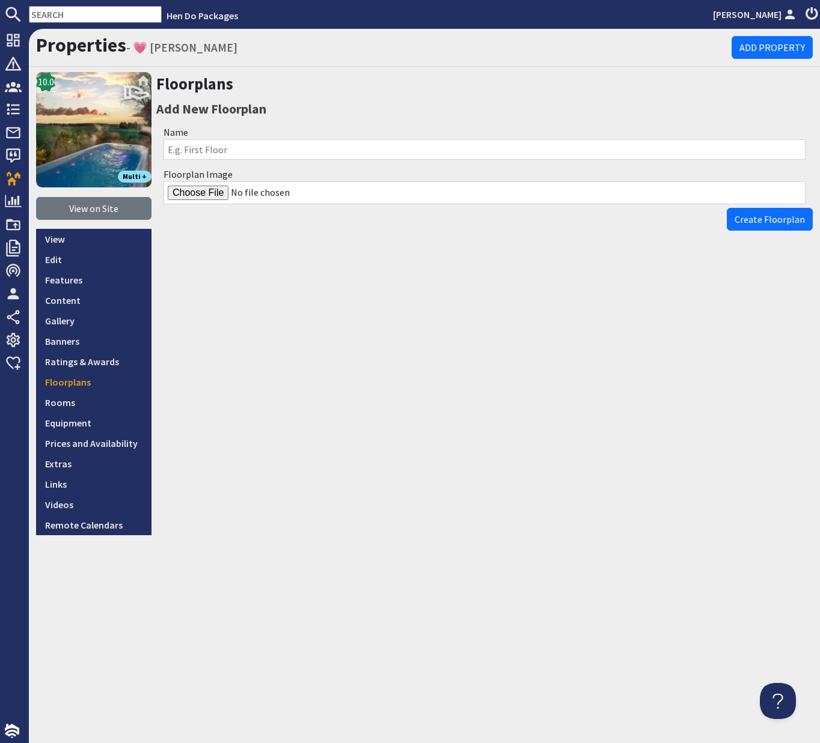
click at [221, 149] on input "Name" at bounding box center [484, 149] width 642 height 20
type input "Site Plan"
click at [209, 195] on input "Floorplan Image" at bounding box center [484, 193] width 642 height 23
type input "C:\fakepath\talius-8-bed-holday-home-with-hot-tub.jpg"
click at [757, 221] on span "Create Floorplan" at bounding box center [769, 219] width 70 height 12
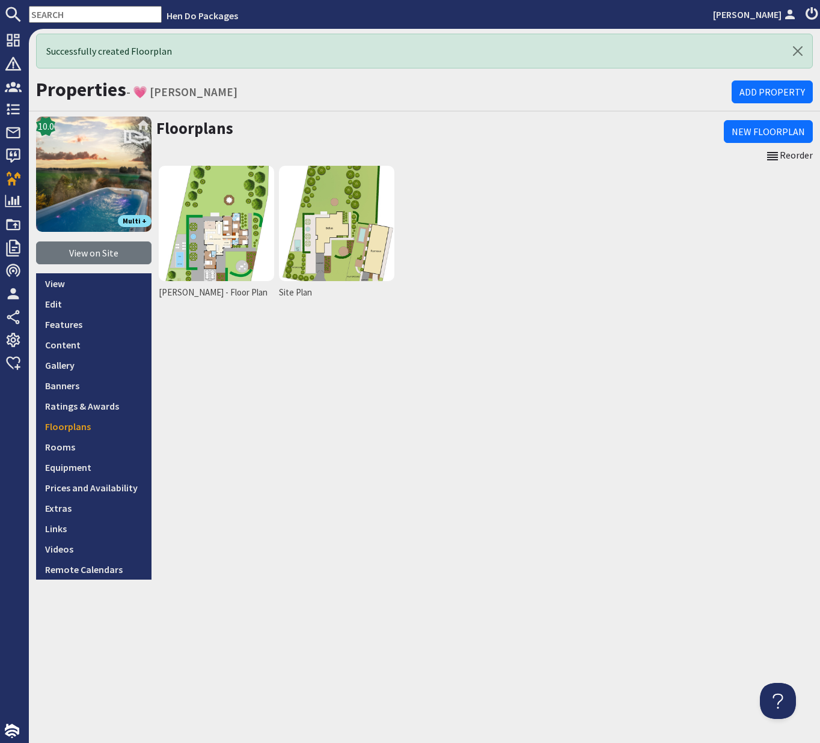
click at [90, 13] on input "text" at bounding box center [95, 14] width 133 height 17
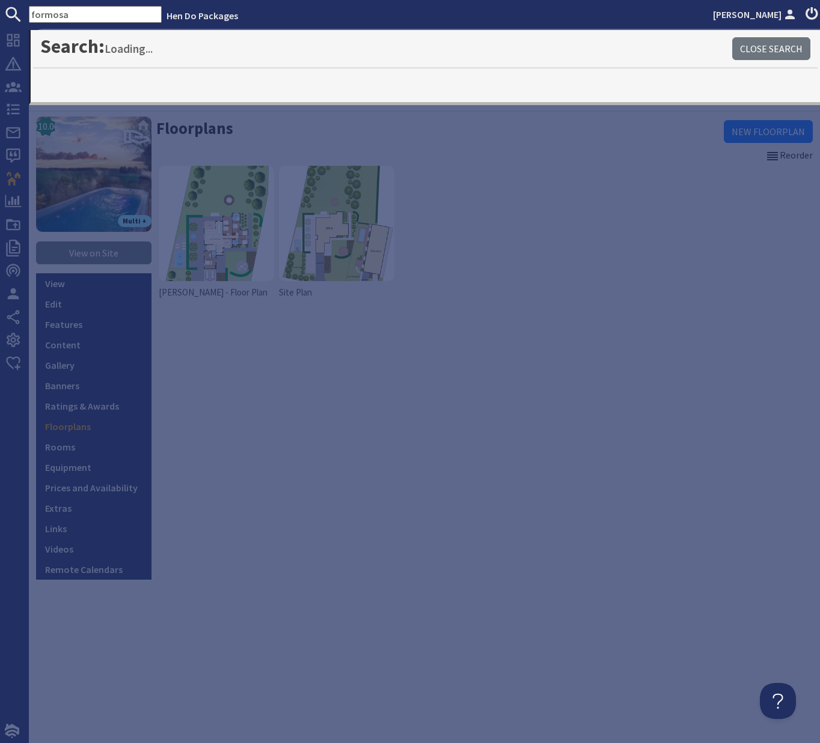
type input "formosa"
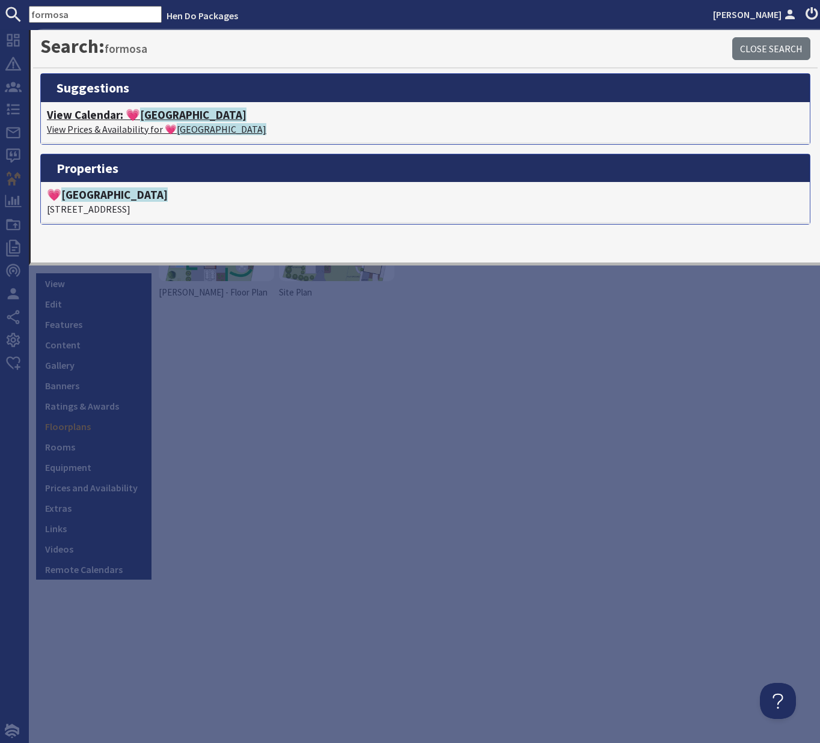
click at [169, 115] on span "FORMOSA" at bounding box center [193, 115] width 106 height 14
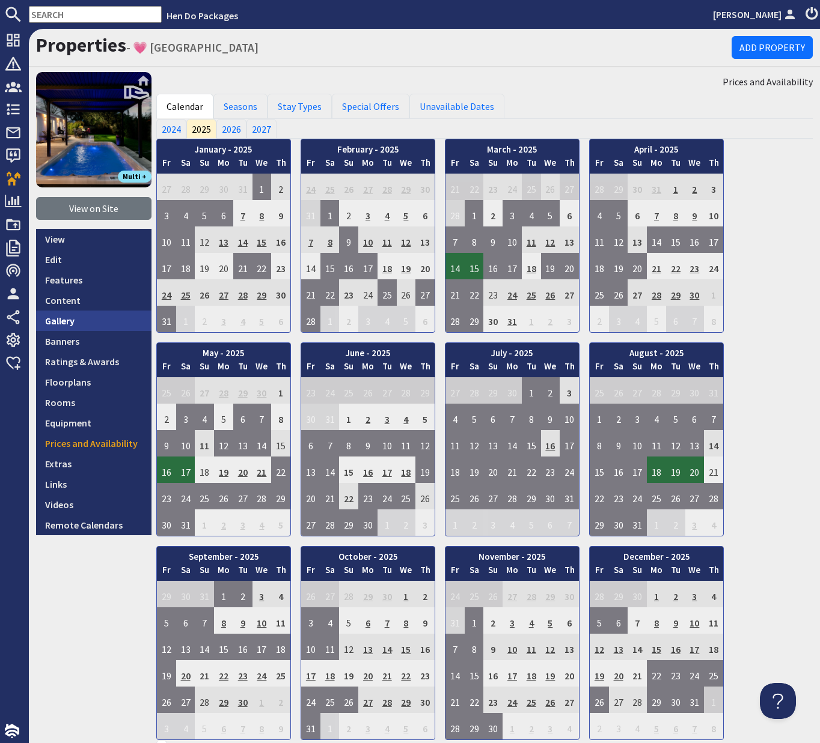
click at [65, 325] on link "Gallery" at bounding box center [93, 321] width 115 height 20
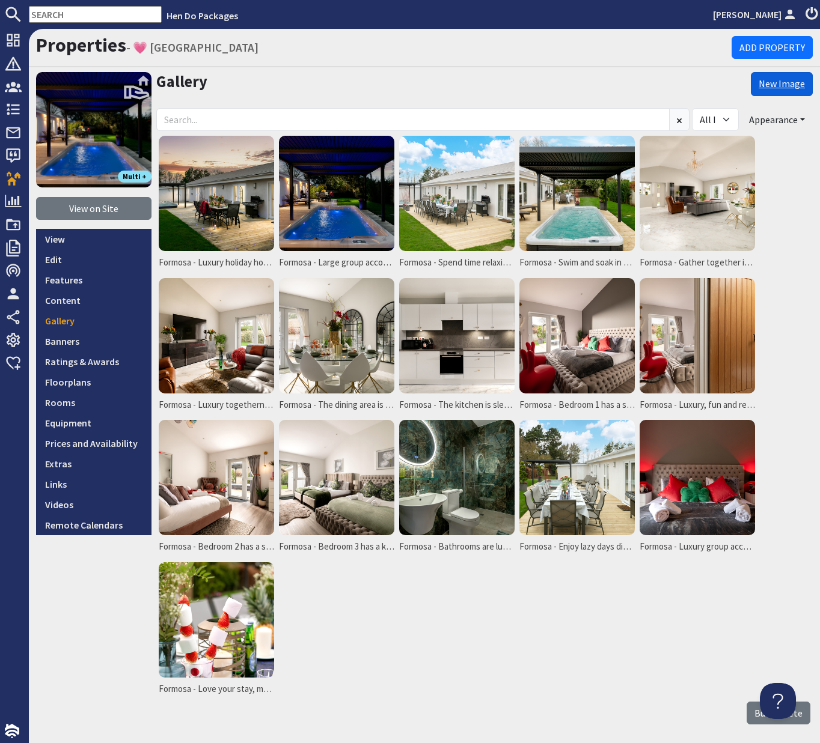
click at [773, 84] on link "New Image" at bounding box center [782, 84] width 62 height 24
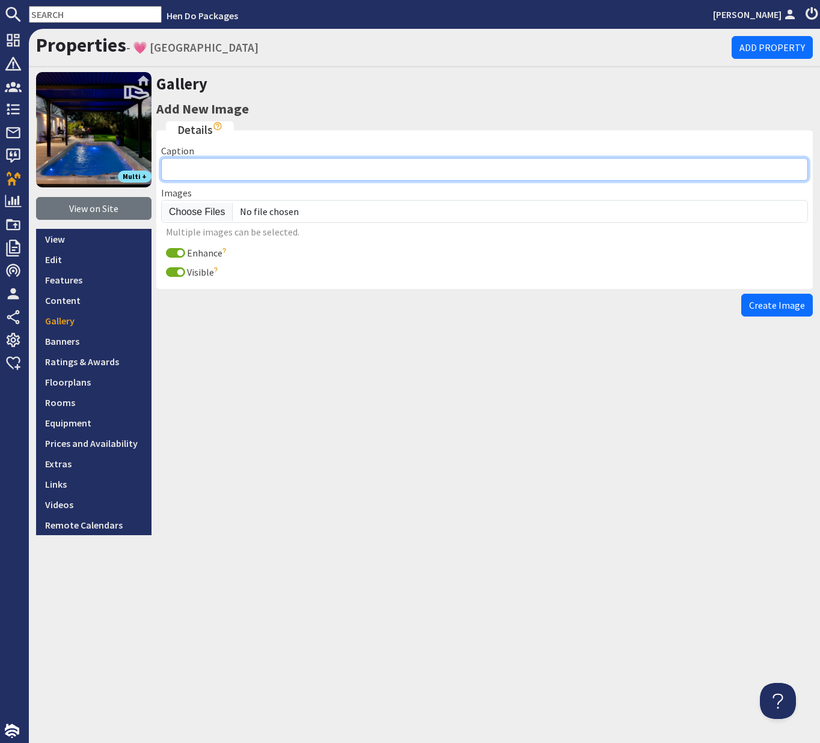
click at [227, 173] on input "Caption" at bounding box center [484, 169] width 647 height 23
type input "Formosa"
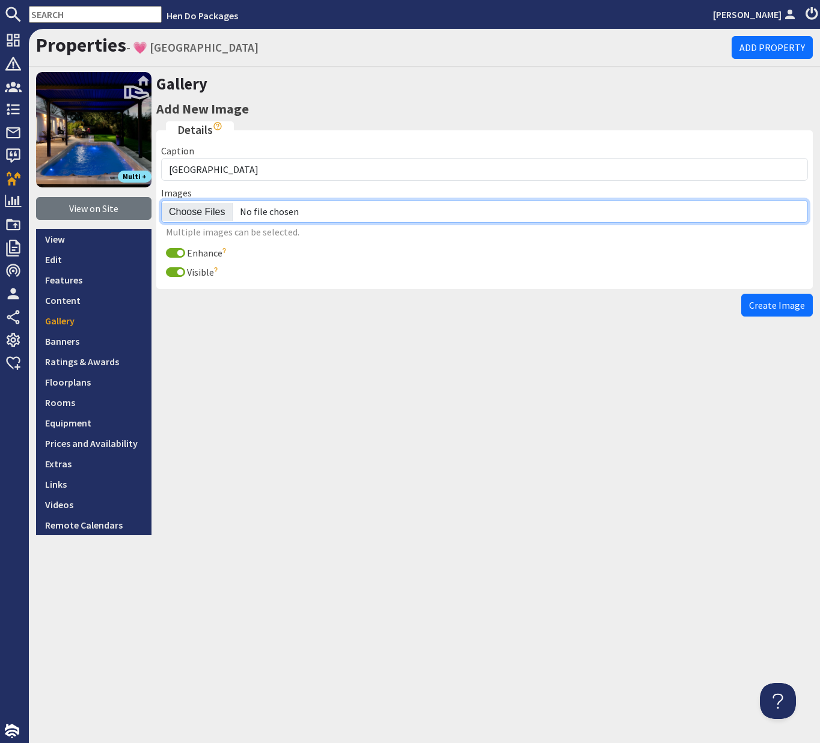
click at [199, 218] on input "file" at bounding box center [484, 211] width 647 height 23
type input "C:\fakepath\talius-8-bedroom-holiday-home.jpg"
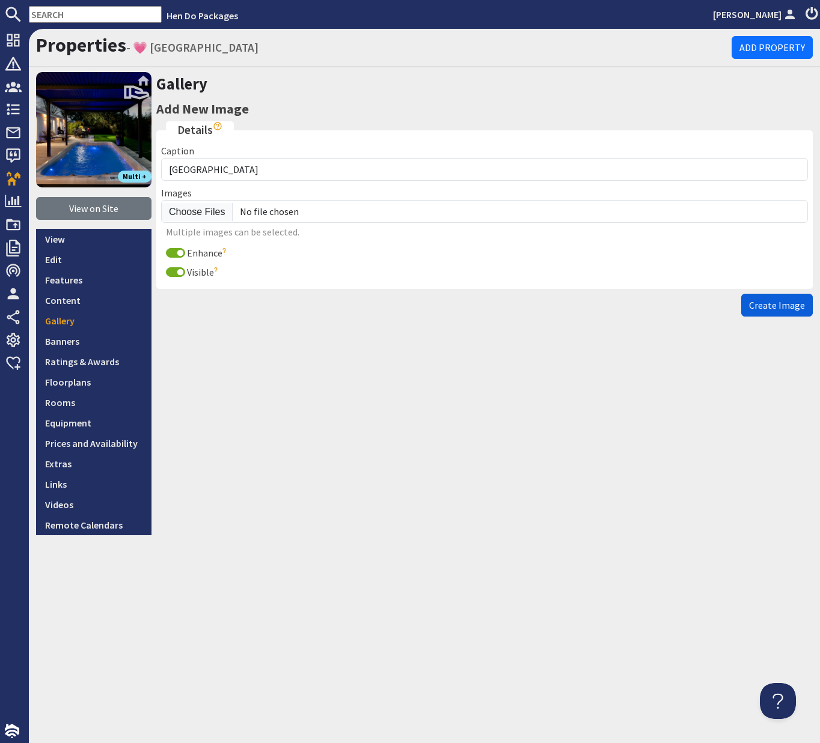
drag, startPoint x: 788, startPoint y: 308, endPoint x: 808, endPoint y: 239, distance: 72.1
click at [787, 308] on span "Create Image" at bounding box center [777, 305] width 56 height 12
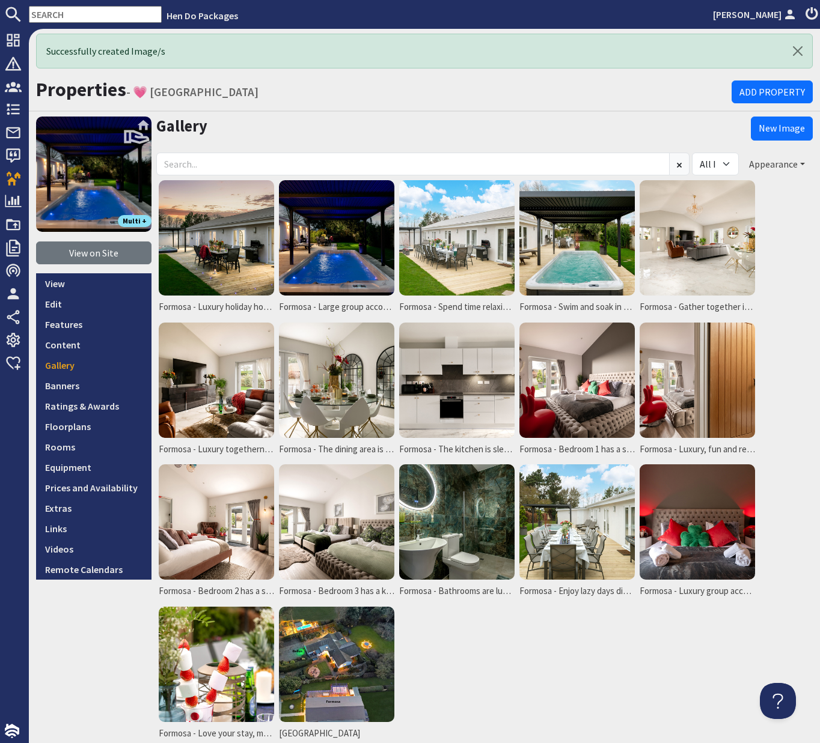
click at [802, 161] on button "Appearance" at bounding box center [777, 164] width 72 height 23
click at [754, 189] on link "Reorder" at bounding box center [742, 189] width 47 height 12
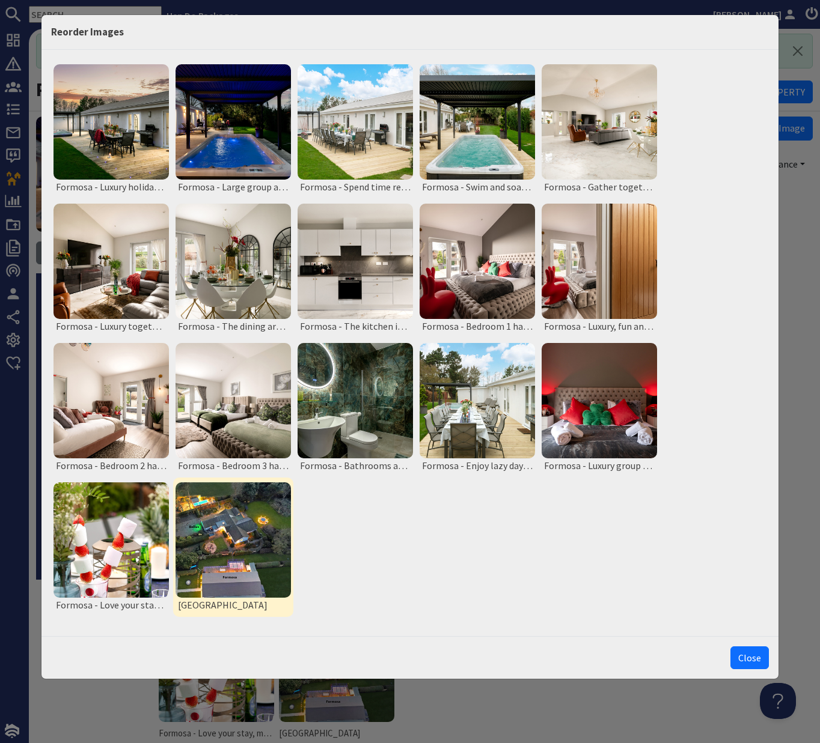
click at [224, 532] on img at bounding box center [233, 540] width 115 height 115
click at [224, 639] on button "Move to Top" at bounding box center [235, 634] width 50 height 13
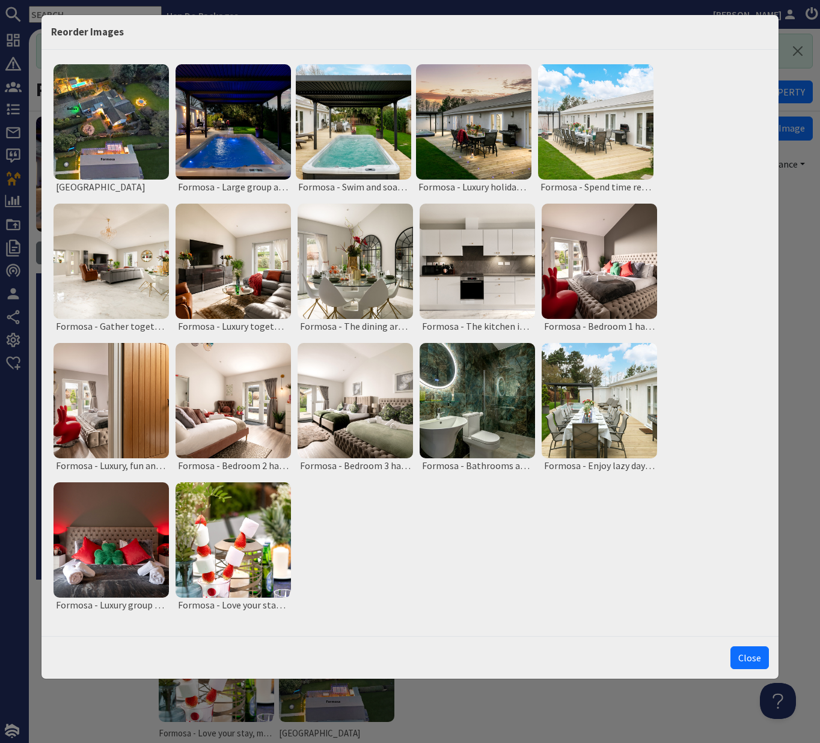
click at [751, 659] on button "Close" at bounding box center [749, 658] width 38 height 23
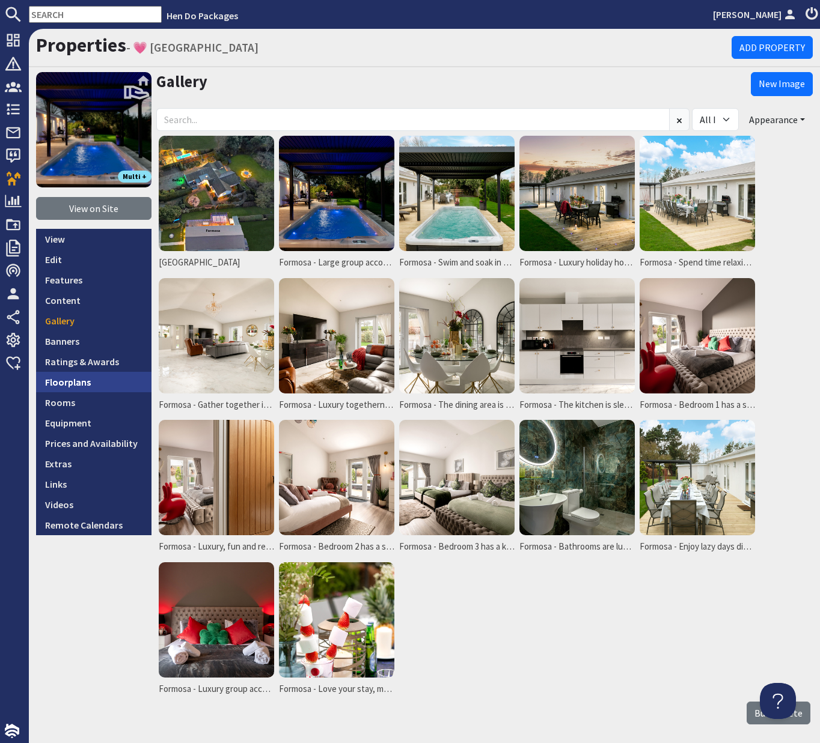
click at [55, 382] on link "Floorplans" at bounding box center [93, 382] width 115 height 20
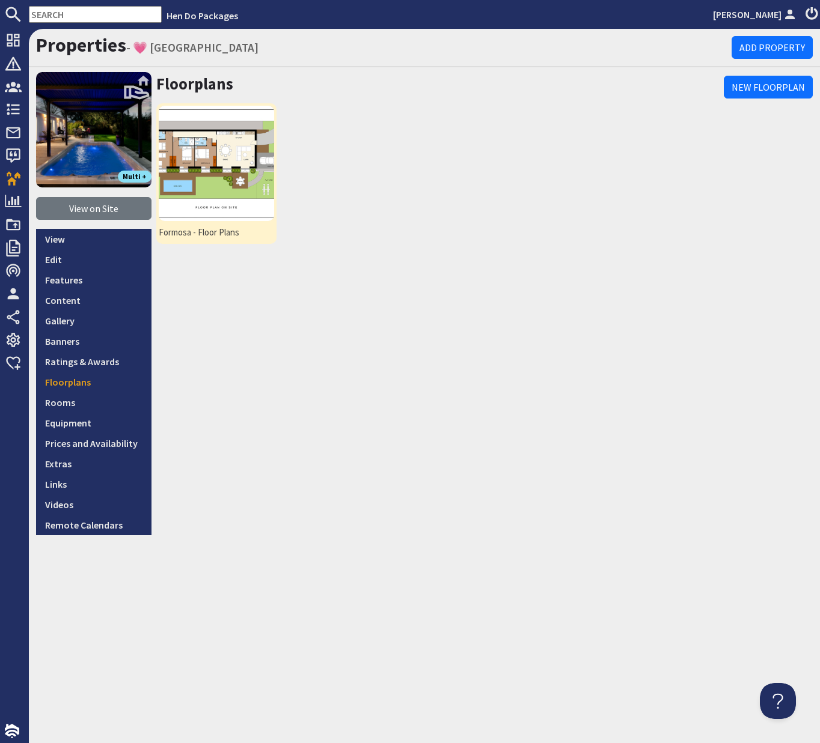
click at [258, 150] on img at bounding box center [216, 163] width 115 height 115
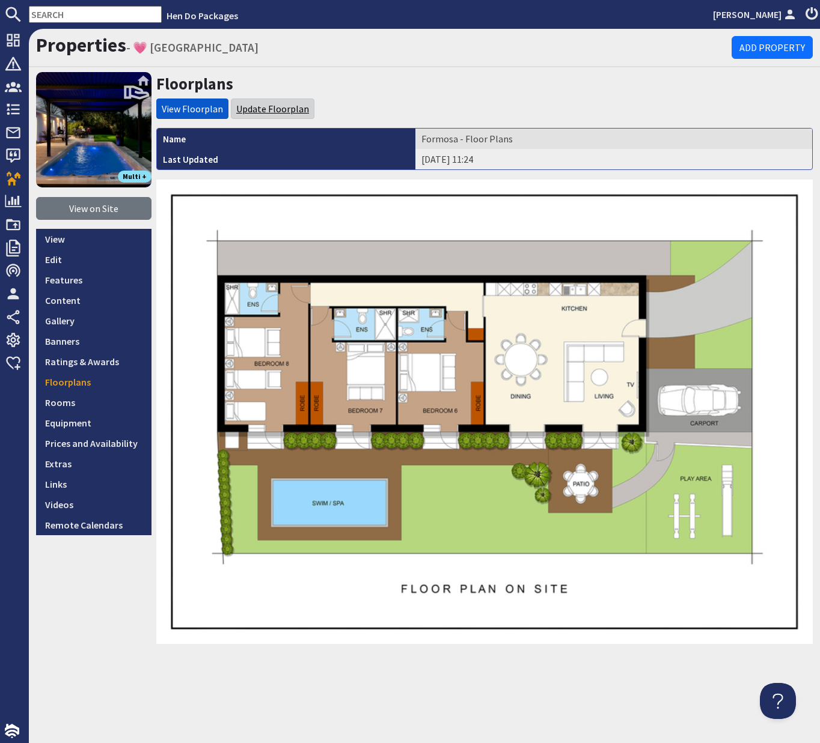
click at [277, 107] on link "Update Floorplan" at bounding box center [272, 109] width 73 height 12
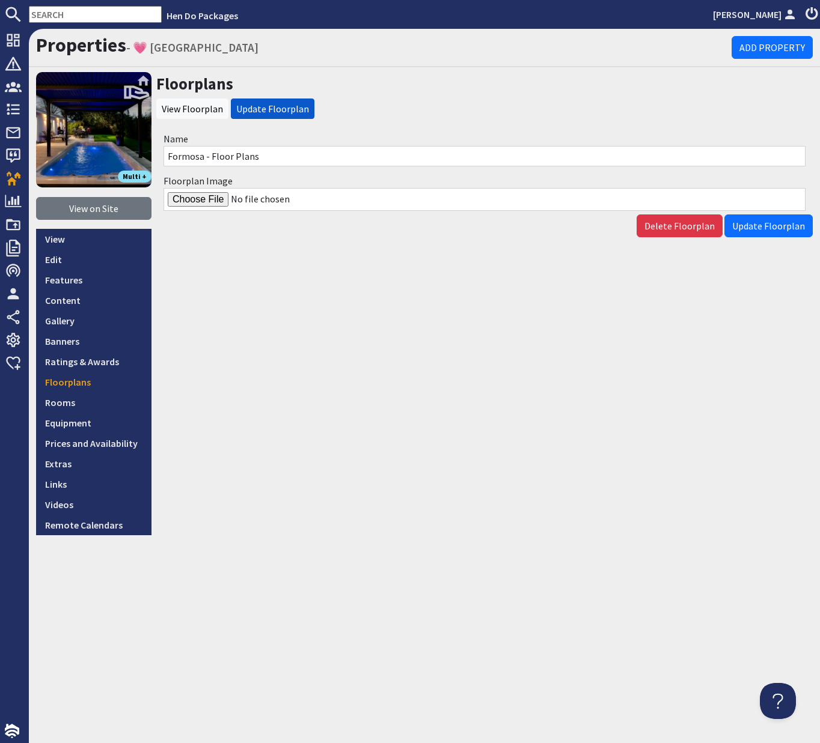
click at [200, 200] on input "Floorplan Image" at bounding box center [484, 199] width 642 height 23
type input "C:\fakepath\Formosa-Floor-Plan.jpg"
click at [769, 230] on span "Update Floorplan" at bounding box center [768, 226] width 73 height 12
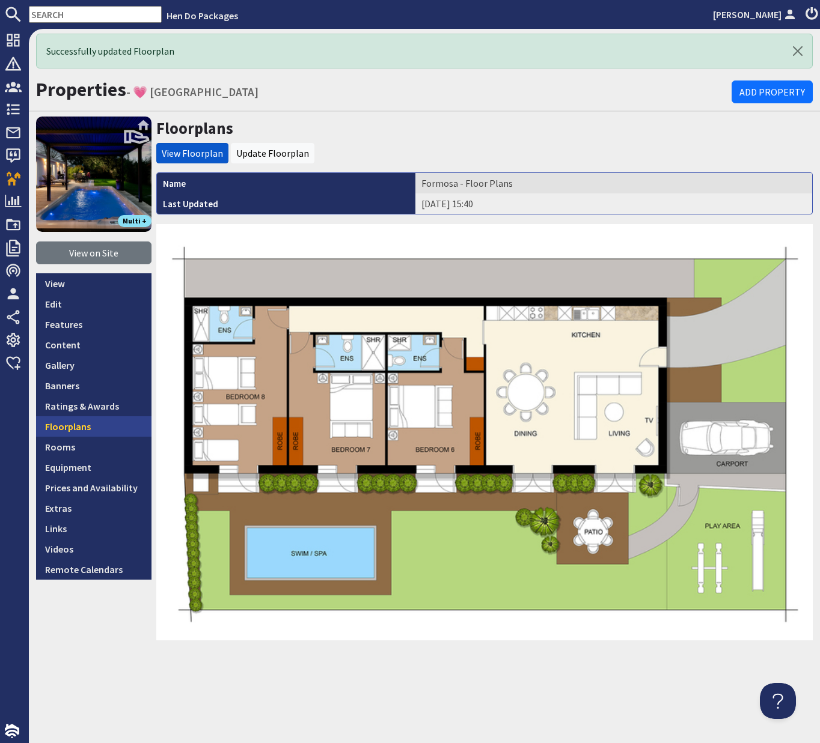
click at [53, 429] on link "Floorplans" at bounding box center [93, 427] width 115 height 20
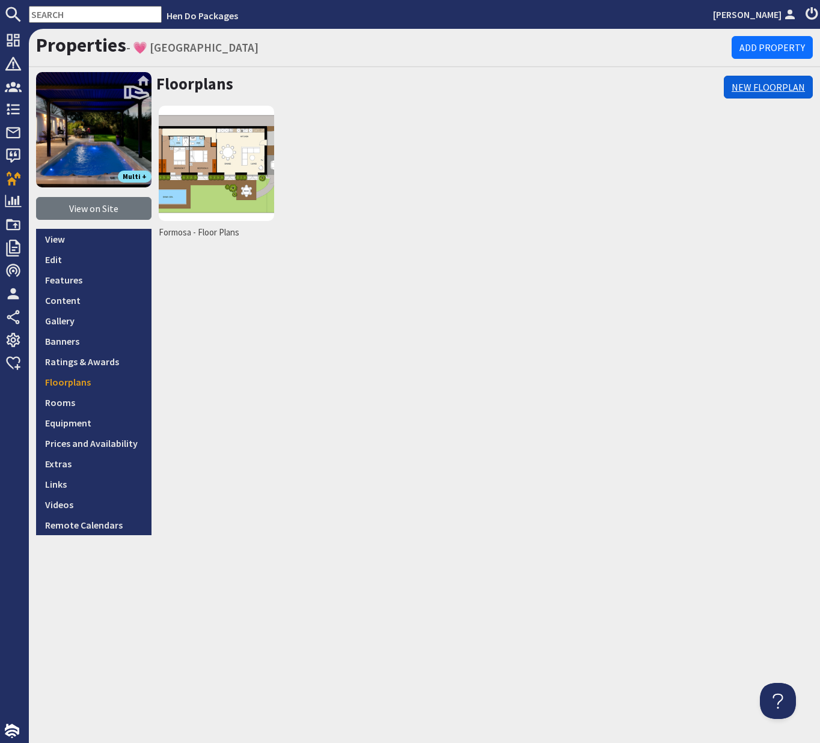
click at [756, 89] on link "New Floorplan" at bounding box center [768, 87] width 89 height 23
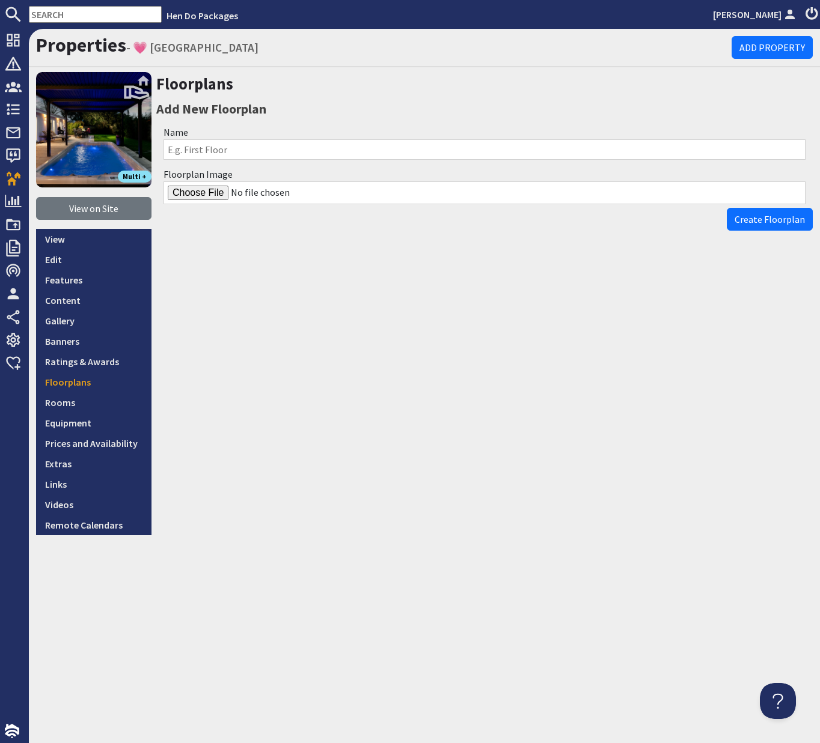
click at [218, 149] on input "Name" at bounding box center [484, 149] width 642 height 20
type input "Site Plan"
click at [203, 195] on input "Floorplan Image" at bounding box center [484, 193] width 642 height 23
type input "C:\fakepath\talius-8-bed-holday-home-with-hot-tub.jpg"
click at [768, 220] on span "Create Floorplan" at bounding box center [769, 219] width 70 height 12
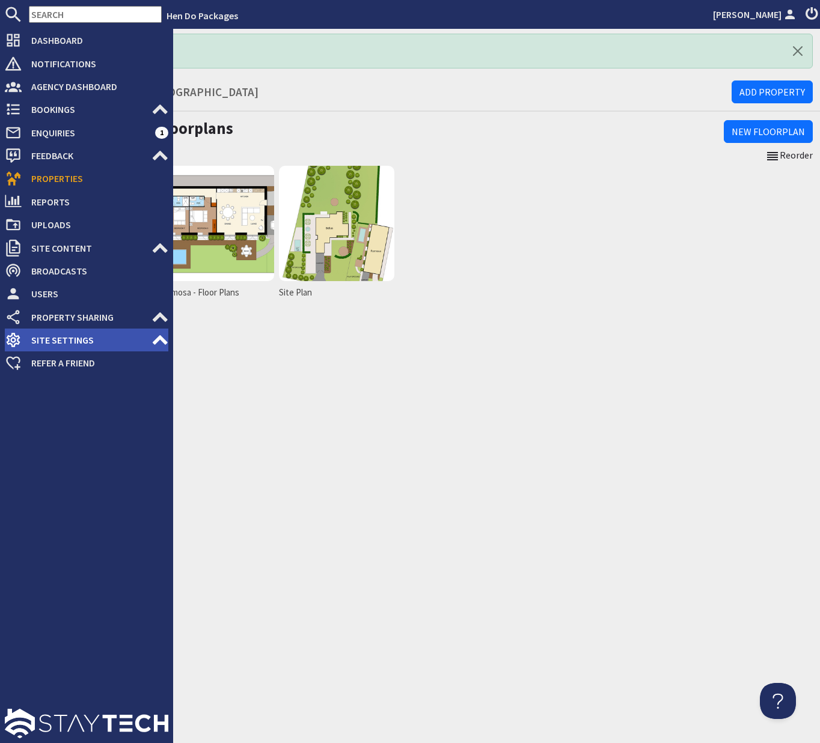
click at [58, 338] on span "Site Settings" at bounding box center [87, 340] width 130 height 19
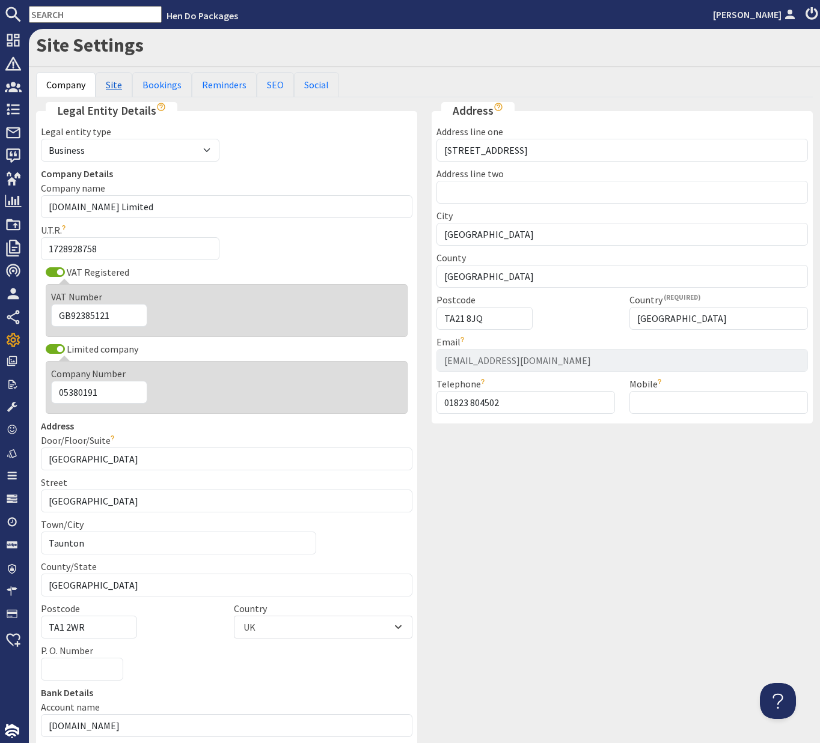
click at [116, 87] on link "Site" at bounding box center [114, 84] width 37 height 25
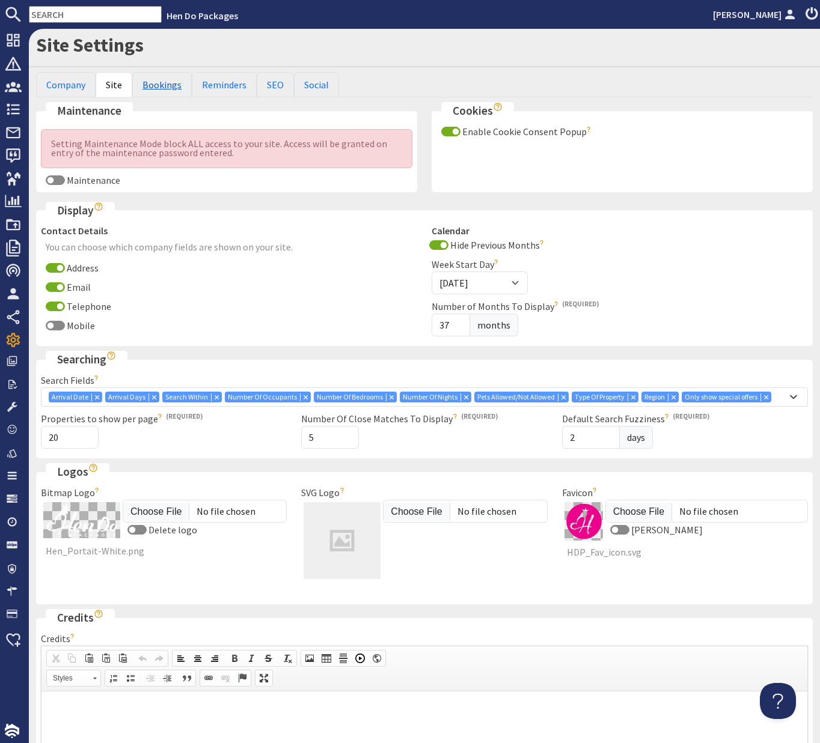
click at [166, 88] on link "Bookings" at bounding box center [162, 84] width 60 height 25
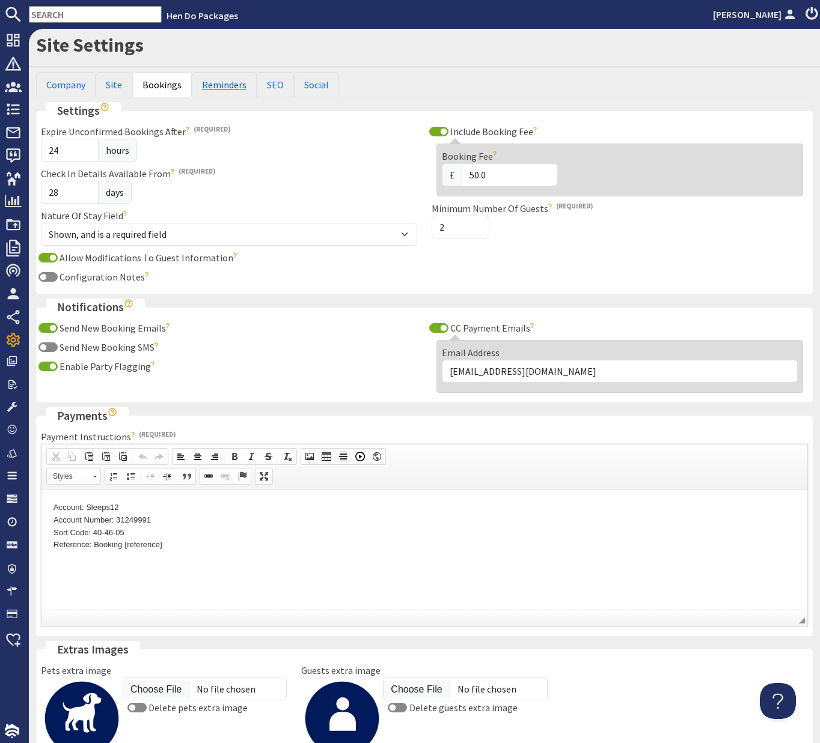
click at [209, 88] on link "Reminders" at bounding box center [224, 84] width 65 height 25
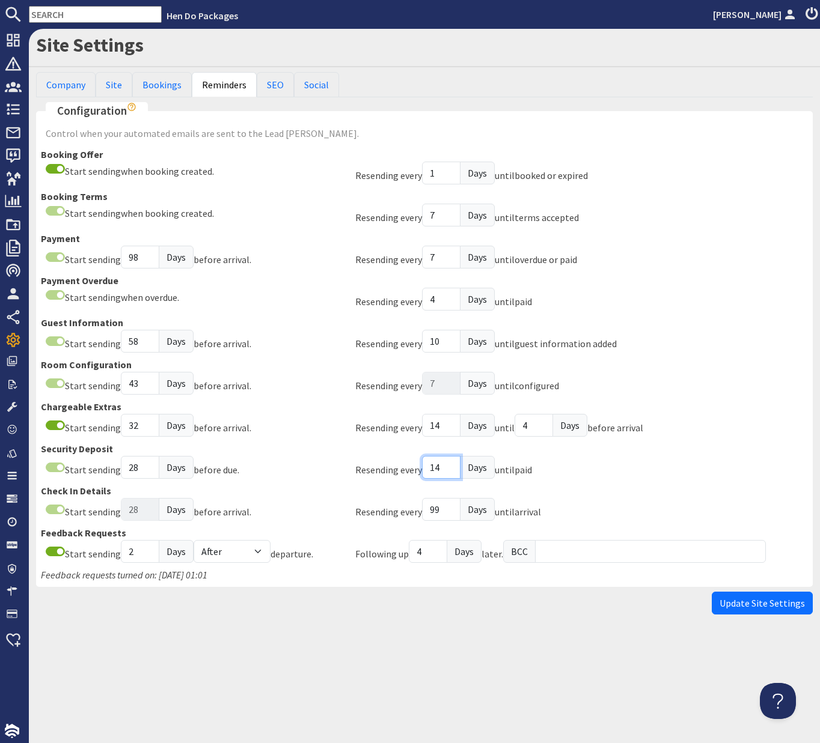
drag, startPoint x: 444, startPoint y: 469, endPoint x: 422, endPoint y: 468, distance: 22.3
click at [422, 468] on div "Resending every 14 Days until paid" at bounding box center [443, 470] width 177 height 28
type input "7"
click at [637, 632] on div "Site Settings Company Site Bookings Reminders SEO Social Legal Entity Details L…" at bounding box center [424, 386] width 791 height 715
click at [742, 600] on span "Update Site Settings" at bounding box center [761, 603] width 85 height 12
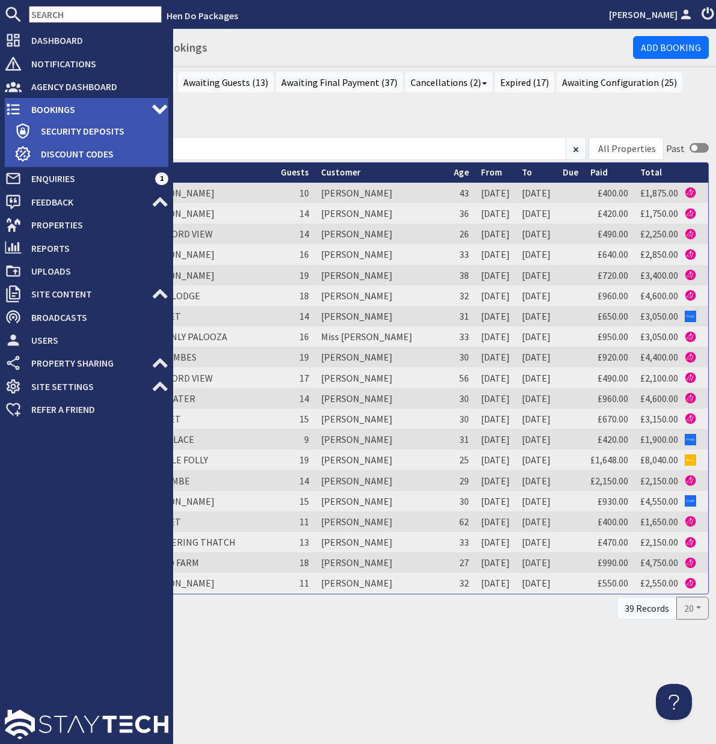
click at [36, 110] on span "Bookings" at bounding box center [87, 109] width 130 height 19
